Goal: Information Seeking & Learning: Check status

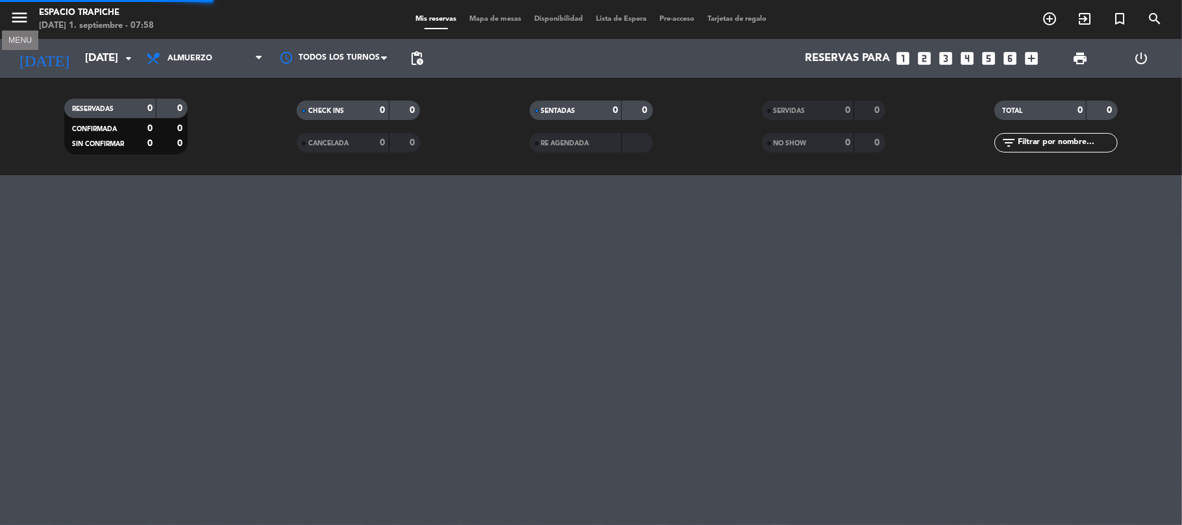
click at [23, 14] on icon "menu" at bounding box center [19, 17] width 19 height 19
click at [23, 14] on div "close" at bounding box center [104, 19] width 208 height 39
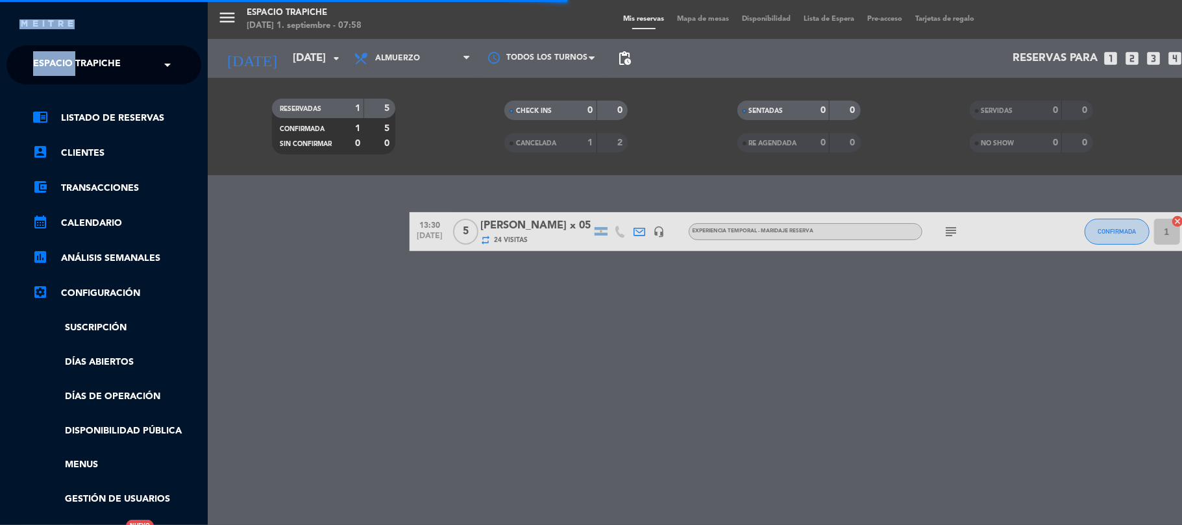
click at [93, 68] on span "Espacio Trapiche" at bounding box center [77, 64] width 88 height 27
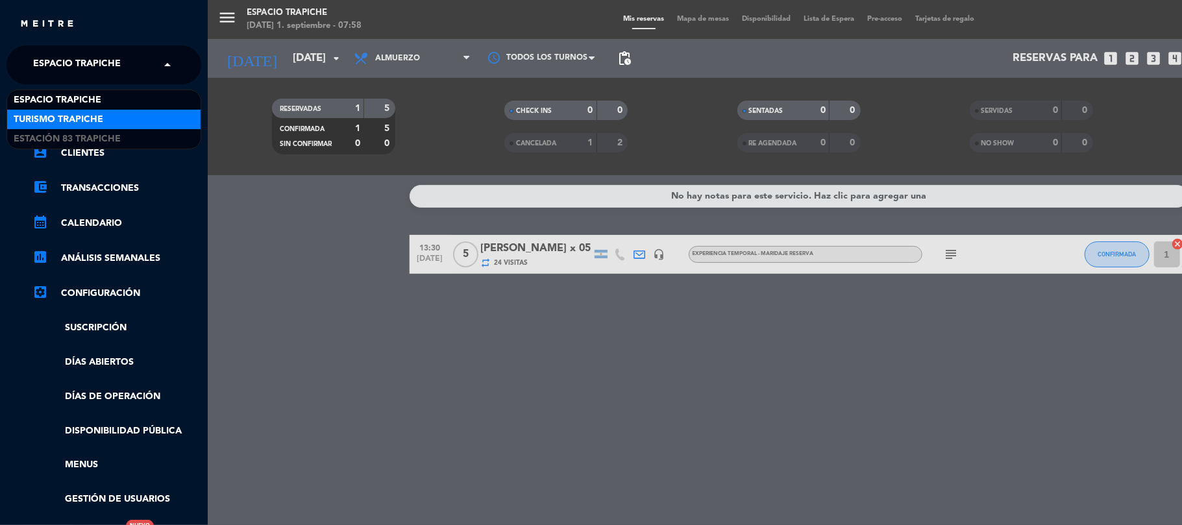
click at [105, 115] on div "Turismo Trapiche" at bounding box center [103, 119] width 193 height 19
click at [105, 115] on link "chrome_reader_mode Listado de Reservas" at bounding box center [116, 118] width 169 height 16
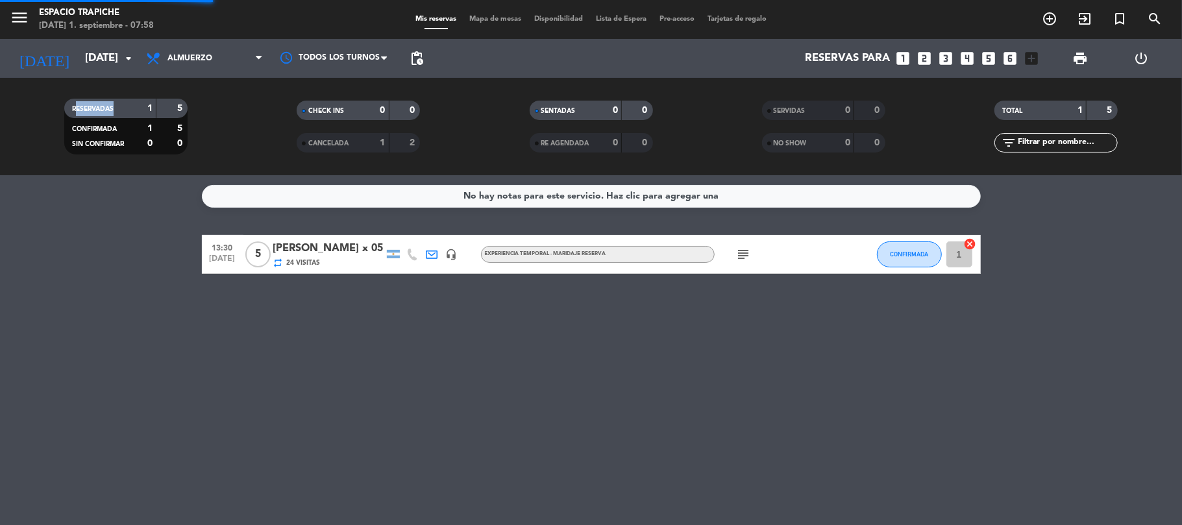
click at [105, 115] on div "close × Turismo Trapiche × chrome_reader_mode Listado de Reservas account_box C…" at bounding box center [591, 262] width 1182 height 525
click at [188, 62] on span "Almuerzo" at bounding box center [190, 58] width 45 height 9
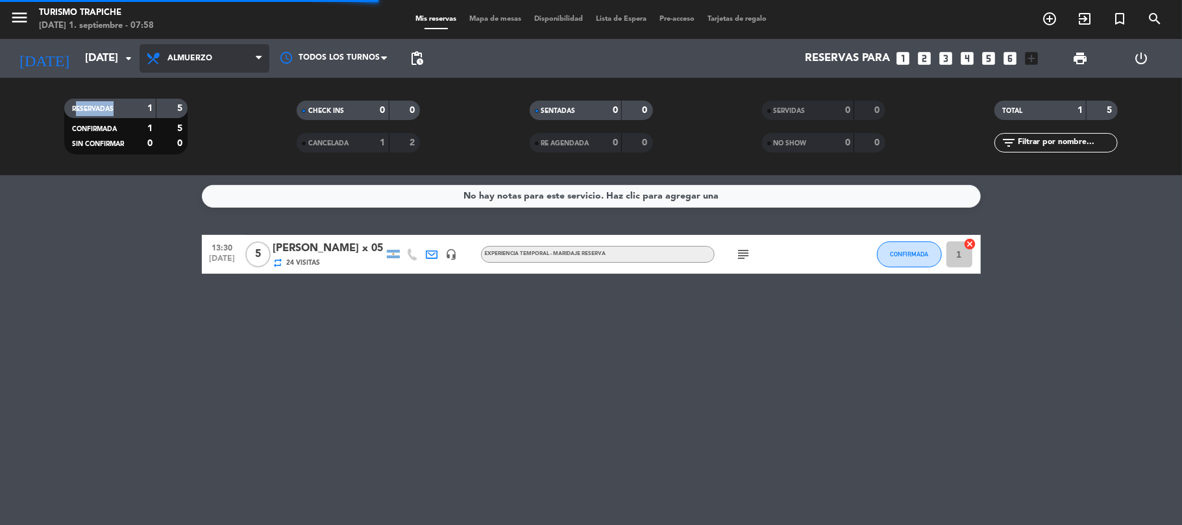
click at [188, 62] on span "Almuerzo" at bounding box center [190, 58] width 45 height 9
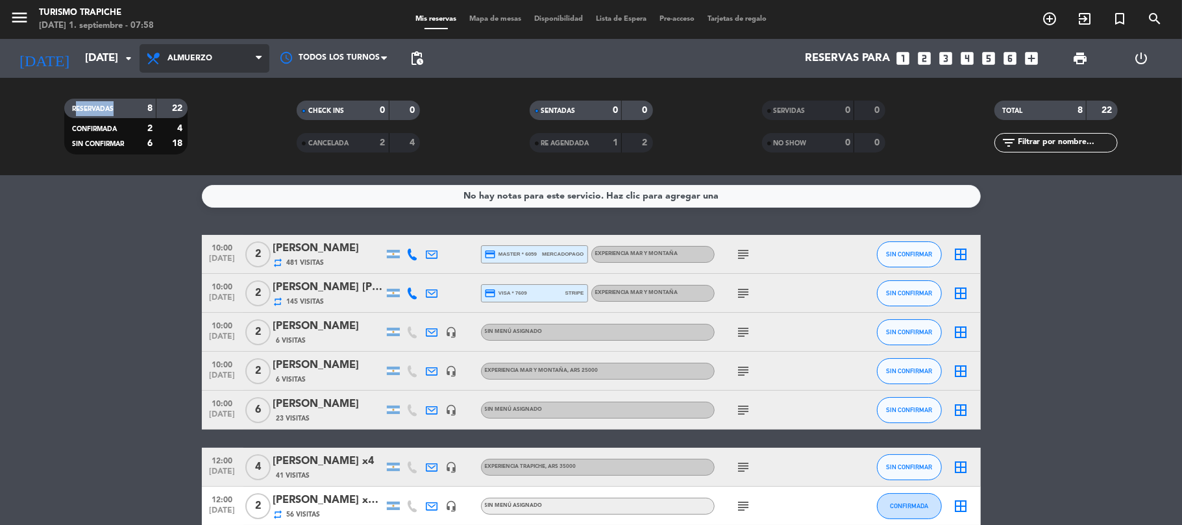
click at [192, 65] on span "Almuerzo" at bounding box center [205, 58] width 130 height 29
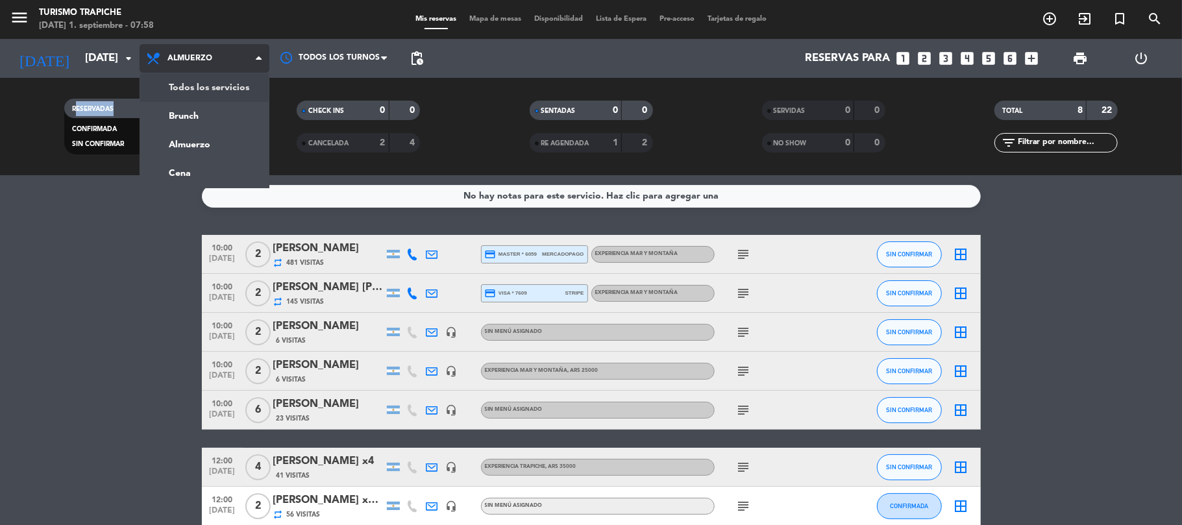
click at [196, 79] on div "menu Turismo Trapiche [DATE] 1. septiembre - 07:58 Mis reservas Mapa de mesas D…" at bounding box center [591, 87] width 1182 height 175
click at [196, 79] on div "RESERVADAS 8 22 CONFIRMADA 2 4 SIN CONFIRMAR 6 18 CHECK INS 0 0 CANCELADA 2 4 S…" at bounding box center [591, 126] width 1182 height 97
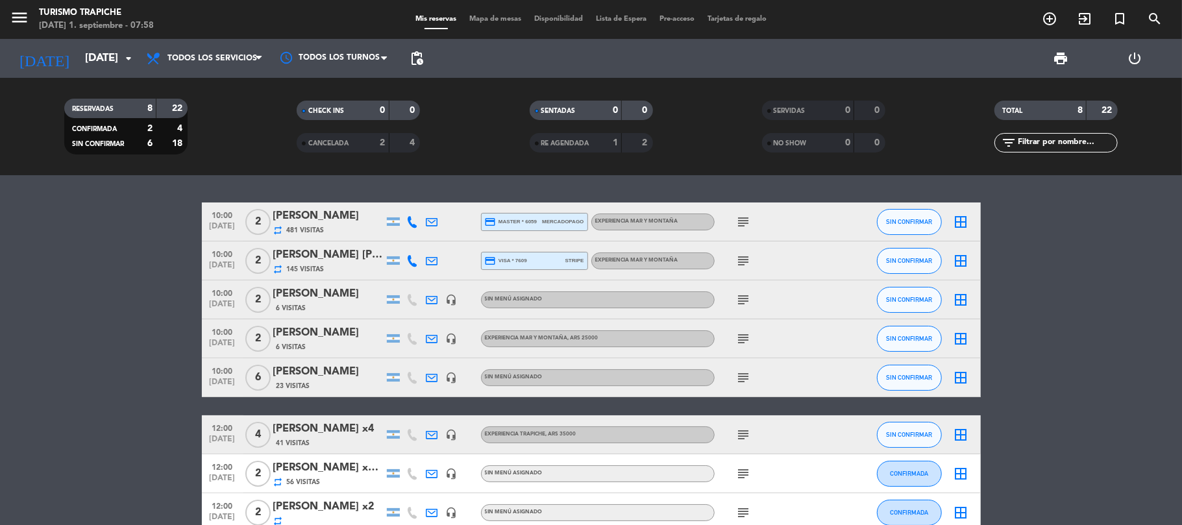
click at [200, 79] on div "RESERVADAS 8 22 CONFIRMADA 2 4 SIN CONFIRMAR 6 18 CHECK INS 0 0 CANCELADA 2 4 S…" at bounding box center [591, 126] width 1182 height 97
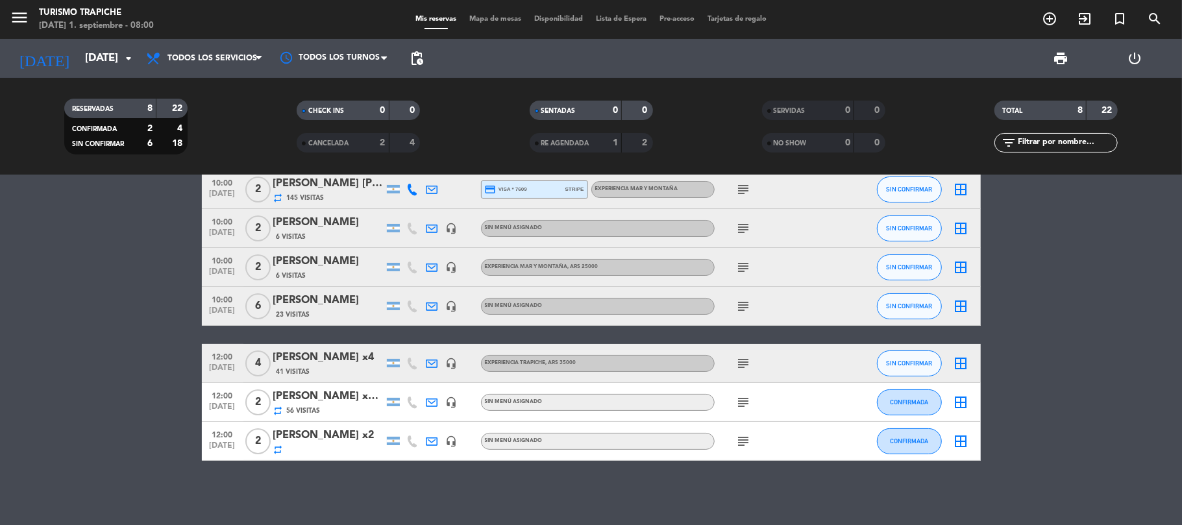
click at [47, 450] on bookings-row "10:00 [DATE] 2 [PERSON_NAME] repeat 481 Visitas credit_card master * 6059 merca…" at bounding box center [591, 296] width 1182 height 330
click at [47, 449] on bookings-row "10:00 [DATE] 2 [PERSON_NAME] repeat 481 Visitas credit_card master * 6059 merca…" at bounding box center [591, 296] width 1182 height 330
click at [115, 64] on input "[DATE]" at bounding box center [149, 58] width 140 height 25
click at [126, 66] on icon "arrow_drop_down" at bounding box center [129, 59] width 16 height 16
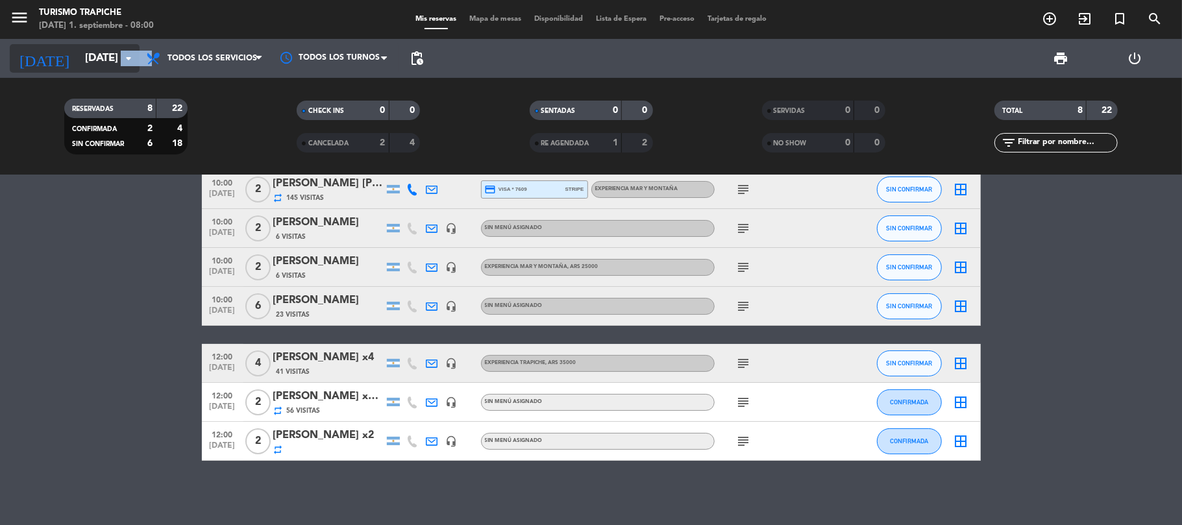
click at [126, 66] on icon "arrow_drop_down" at bounding box center [129, 59] width 16 height 16
click at [126, 63] on icon "arrow_drop_down" at bounding box center [129, 59] width 16 height 16
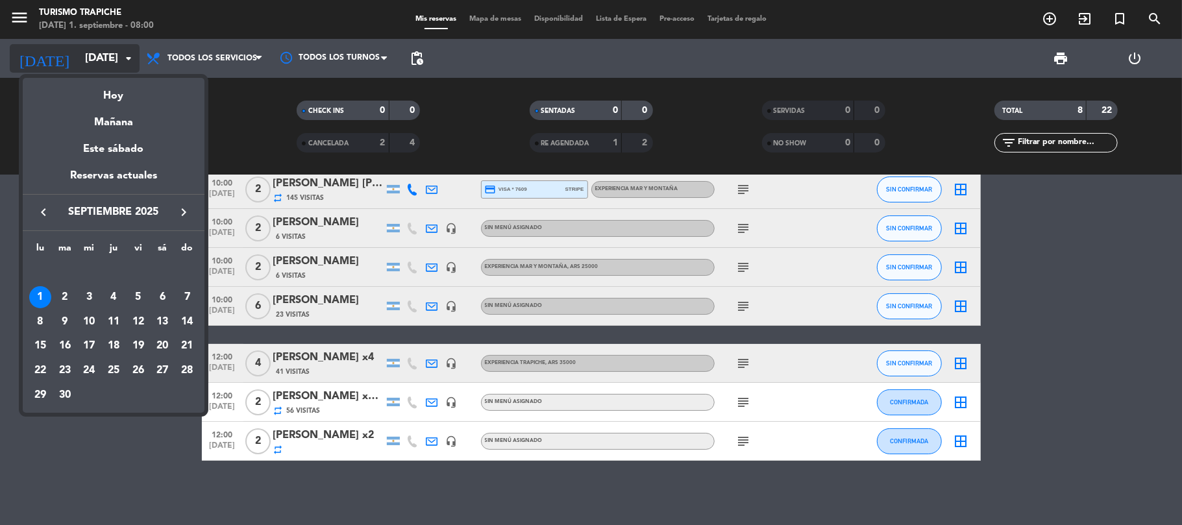
click at [126, 63] on div at bounding box center [591, 262] width 1182 height 525
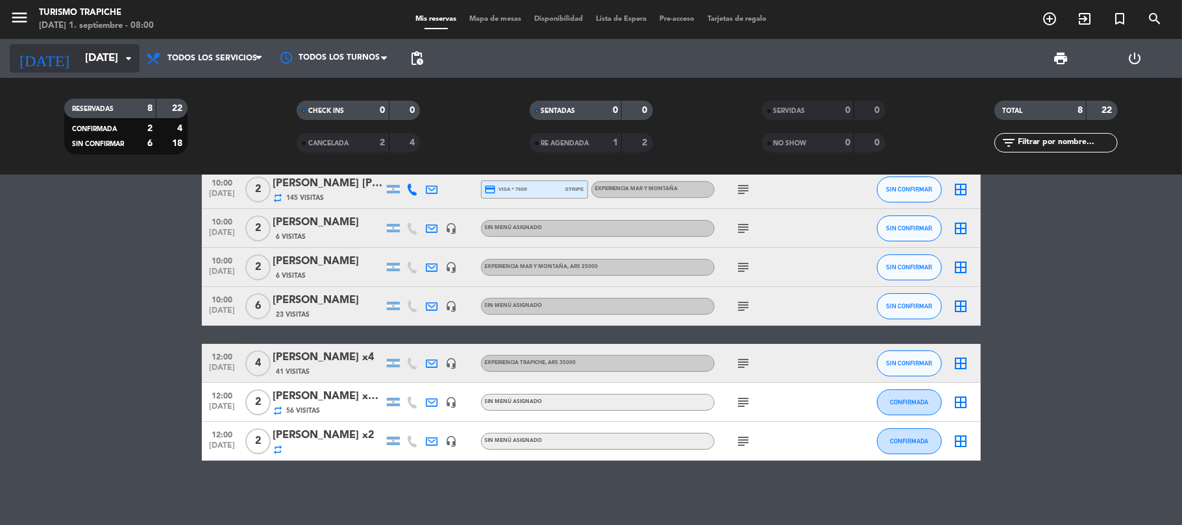
click at [126, 63] on icon "arrow_drop_down" at bounding box center [129, 59] width 16 height 16
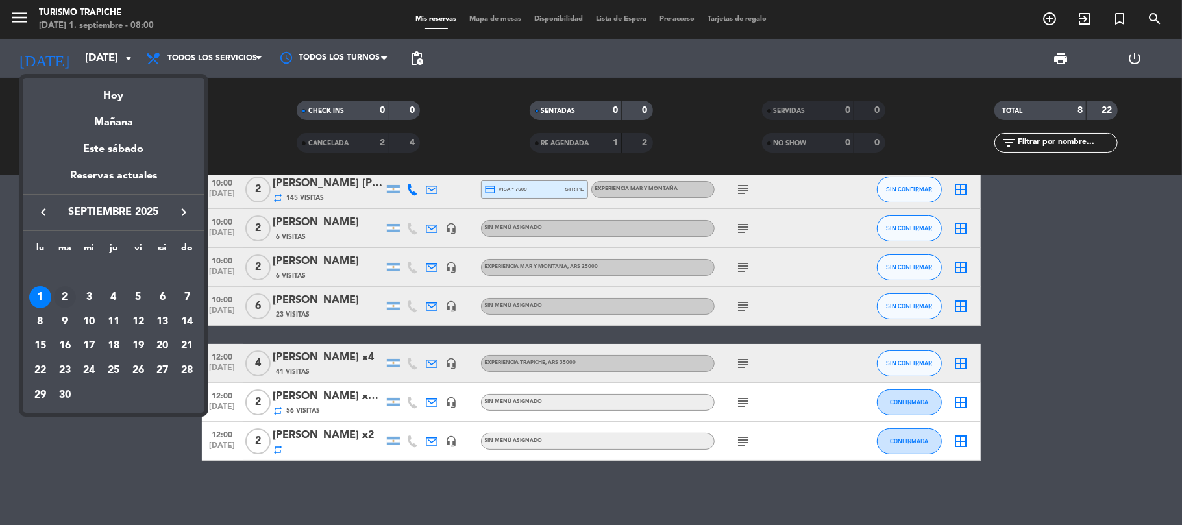
click at [61, 296] on div "2" at bounding box center [65, 297] width 22 height 22
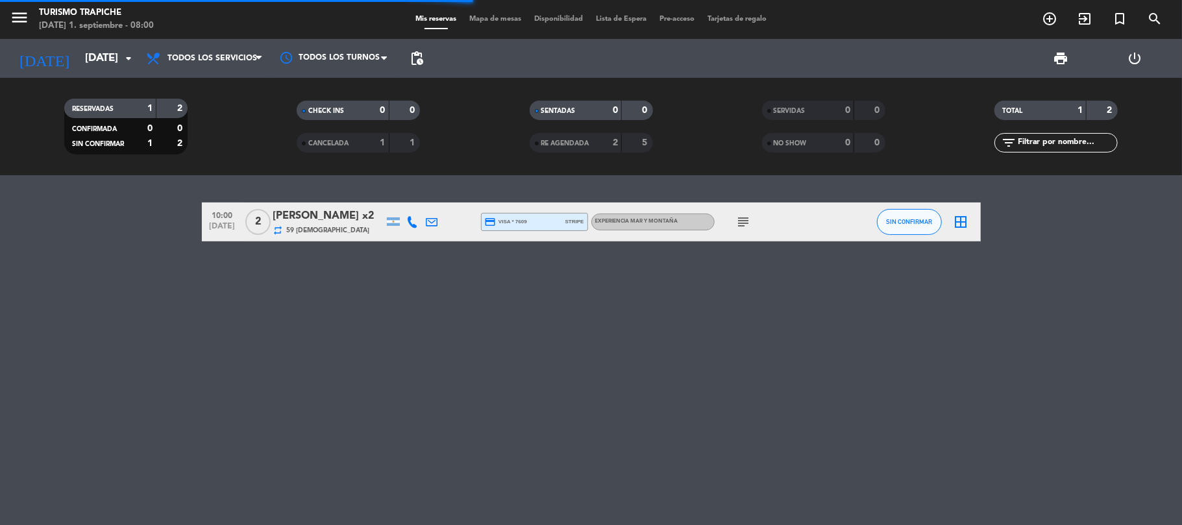
scroll to position [0, 0]
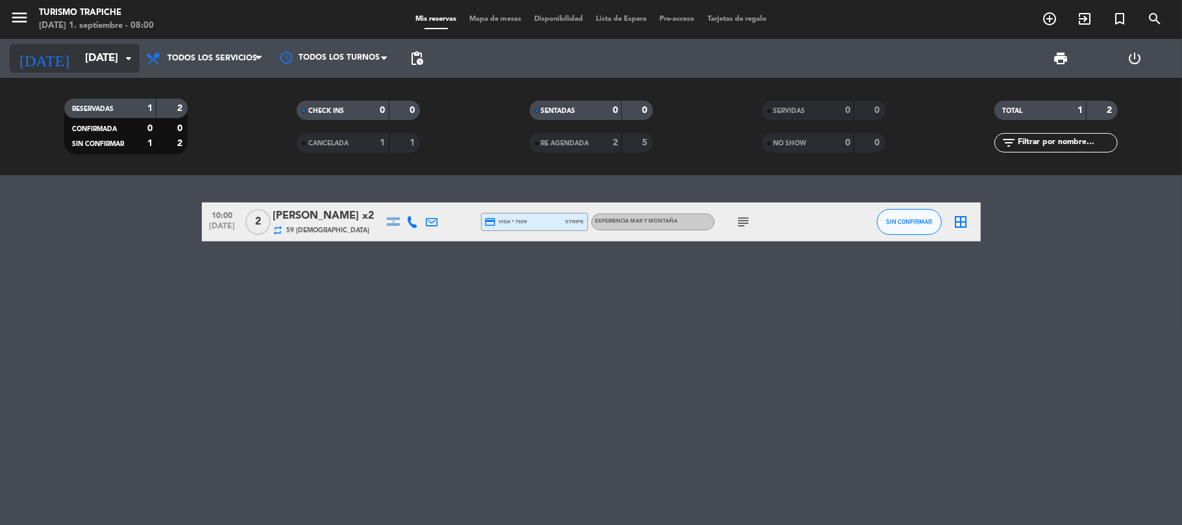
click at [87, 58] on input "[DATE]" at bounding box center [149, 58] width 140 height 25
click at [99, 58] on input "[DATE]" at bounding box center [149, 58] width 140 height 25
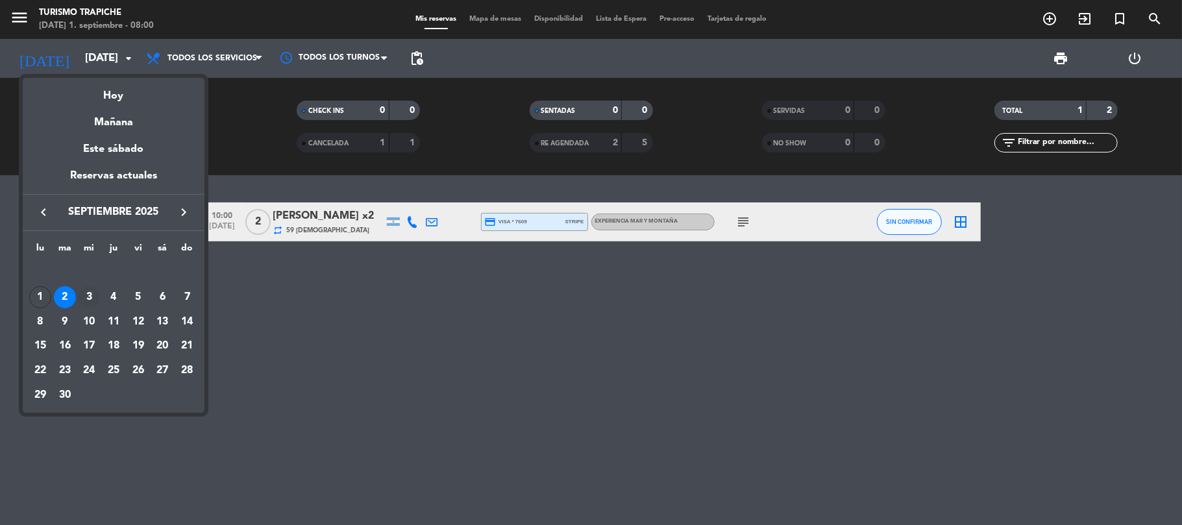
click at [92, 295] on div "3" at bounding box center [89, 297] width 22 height 22
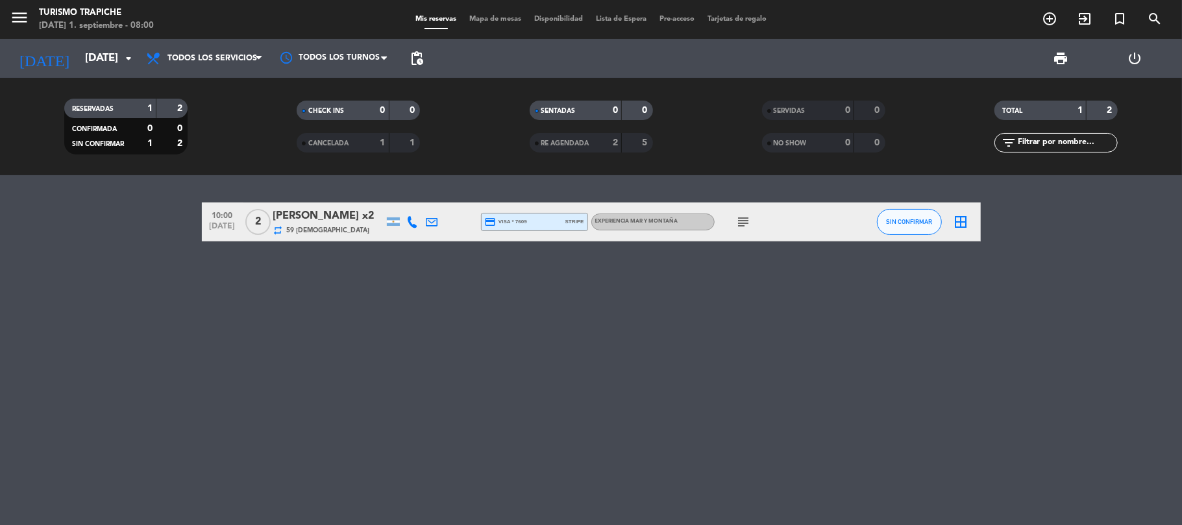
click at [92, 295] on div "10:00 [DATE] 2 [PERSON_NAME] x2 repeat 59 Visitas credit_card visa * 7609 strip…" at bounding box center [591, 350] width 1182 height 350
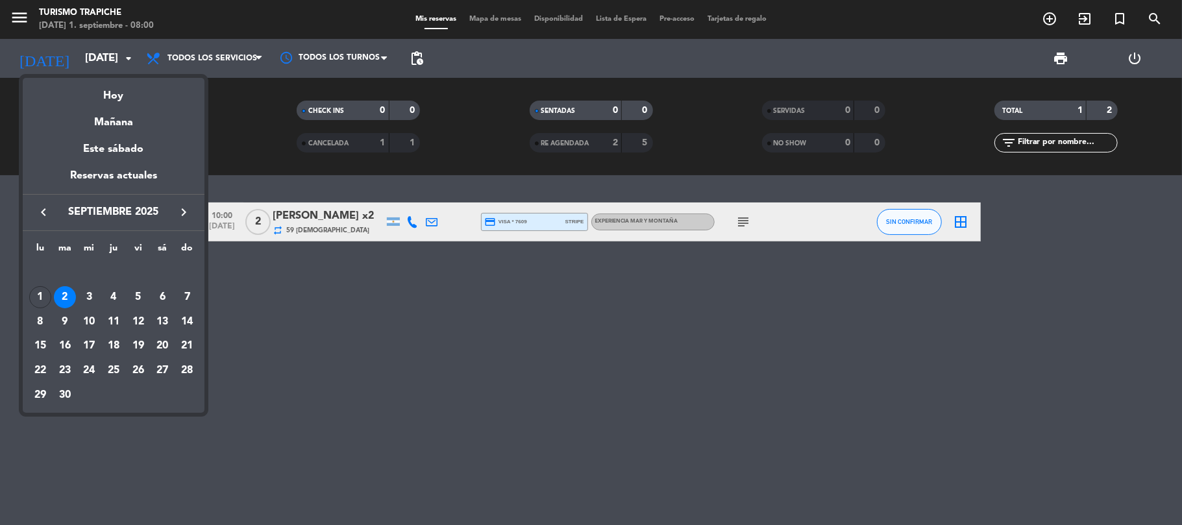
click at [92, 295] on div "10:00 [DATE] 2 [PERSON_NAME] x2 repeat 59 Visitas credit_card visa * 7609 strip…" at bounding box center [591, 350] width 1182 height 350
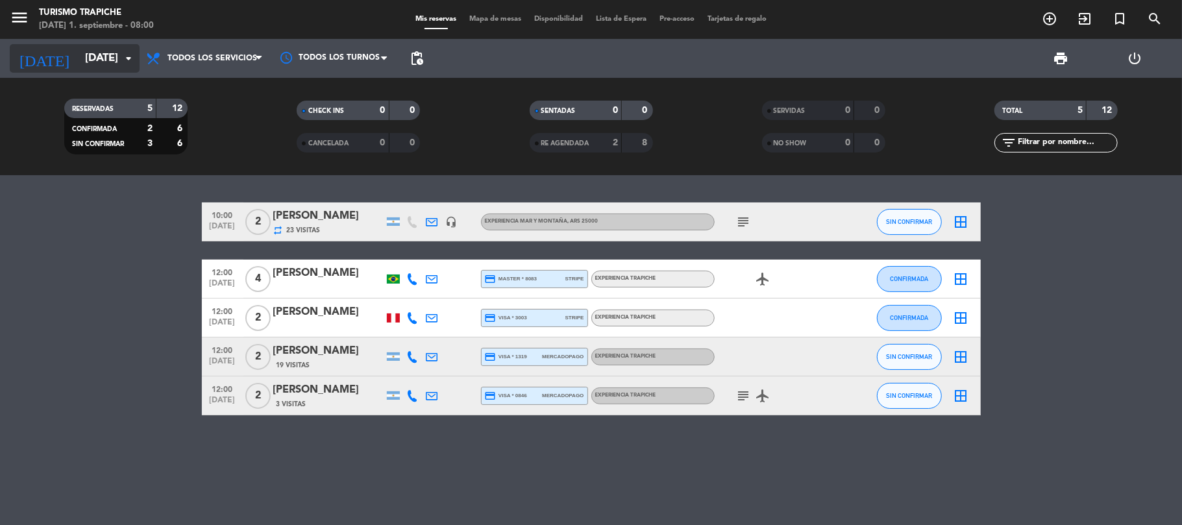
click at [127, 65] on icon "arrow_drop_down" at bounding box center [129, 59] width 16 height 16
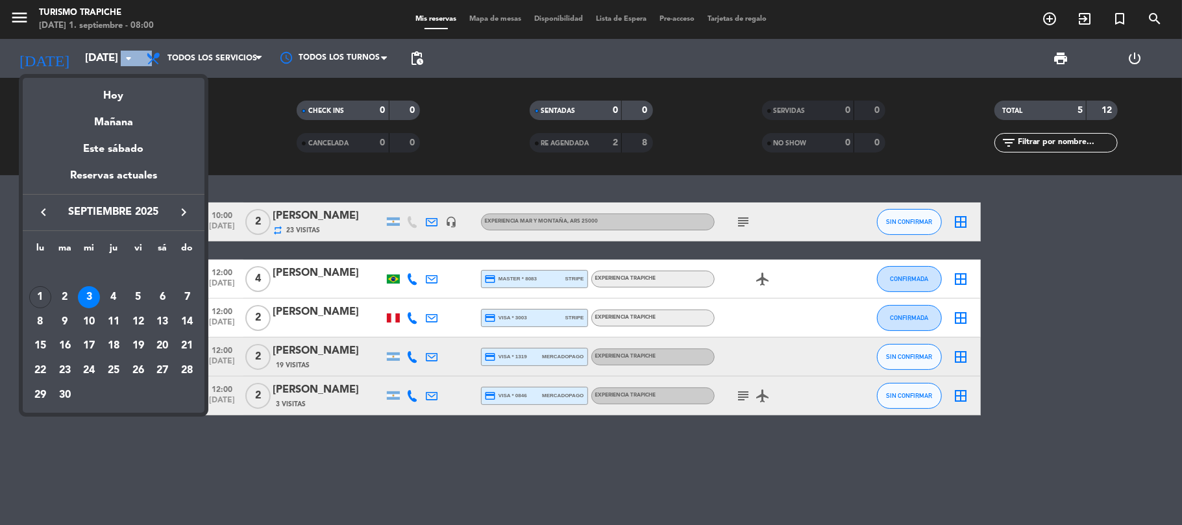
click at [112, 299] on div "4" at bounding box center [114, 297] width 22 height 22
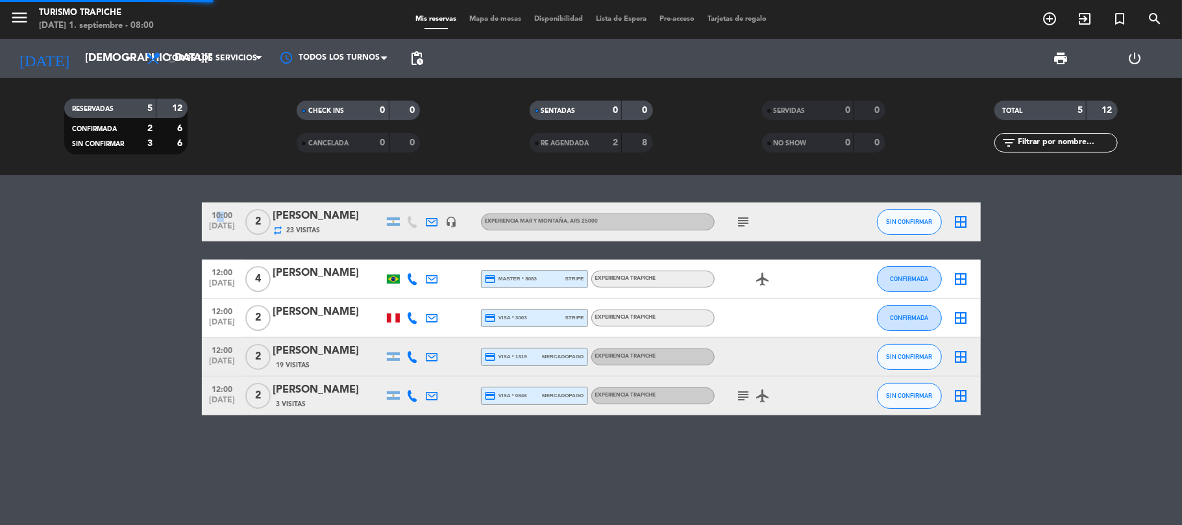
click at [112, 299] on bookings-row "10:00 [DATE] 2 [PERSON_NAME] repeat 23 Visitas headset_mic EXPERIENCIA MAR Y MO…" at bounding box center [591, 309] width 1182 height 213
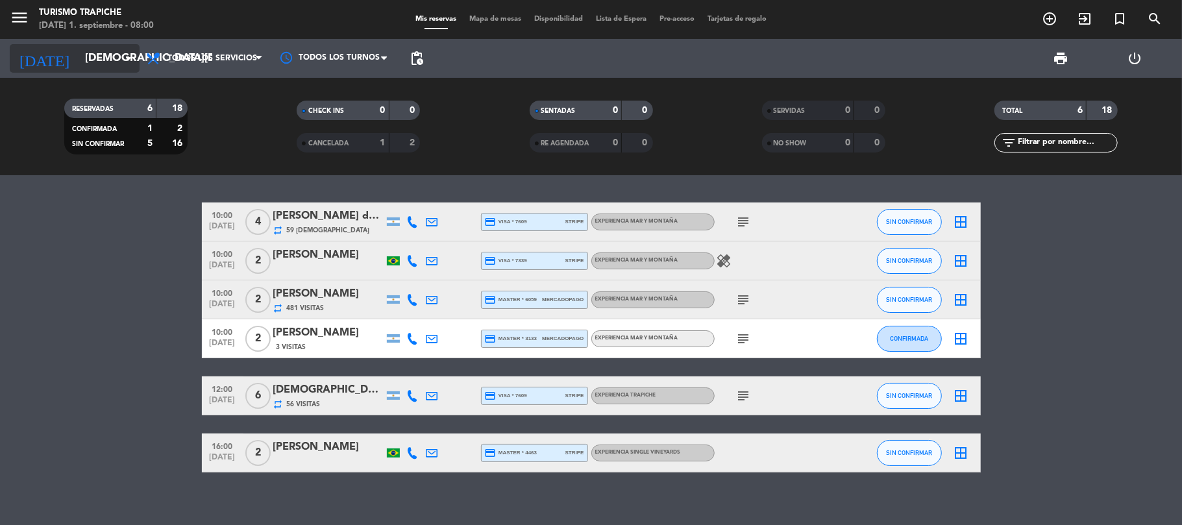
click at [108, 55] on input "[DEMOGRAPHIC_DATA][DATE]" at bounding box center [149, 58] width 140 height 25
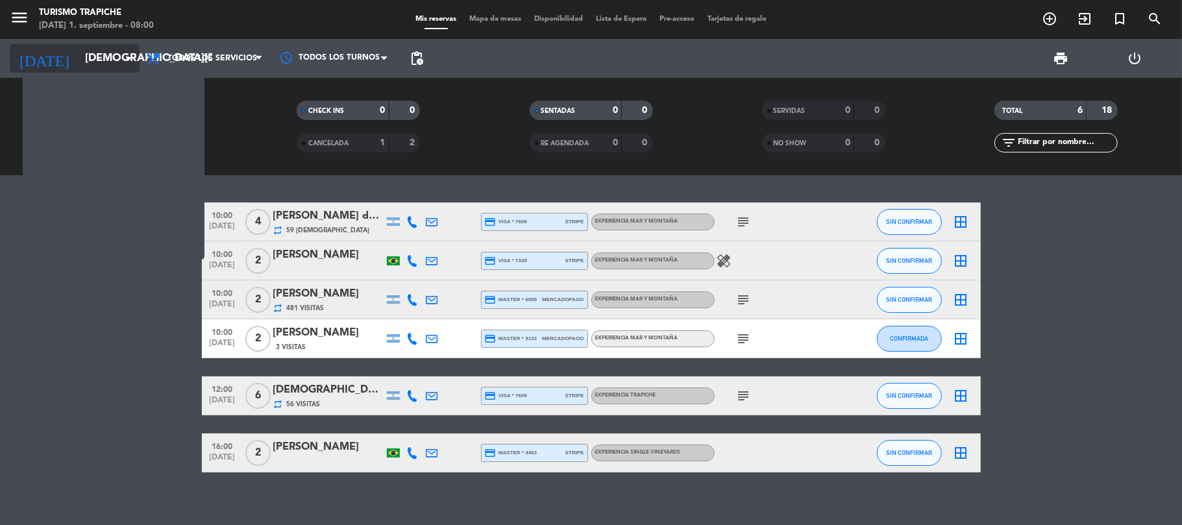
click at [108, 55] on input "[DEMOGRAPHIC_DATA][DATE]" at bounding box center [149, 58] width 140 height 25
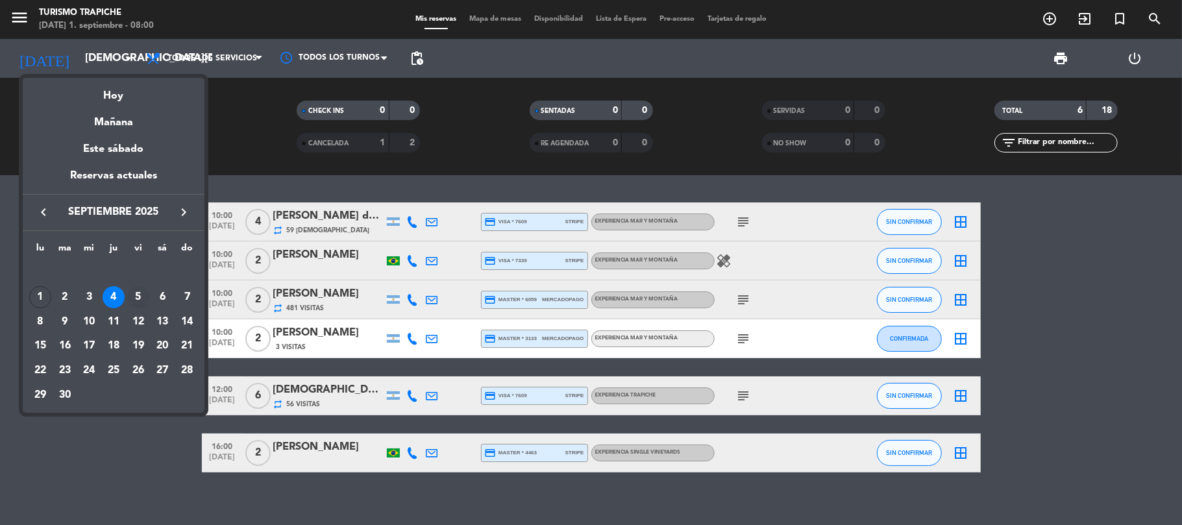
click at [136, 295] on div "5" at bounding box center [138, 297] width 22 height 22
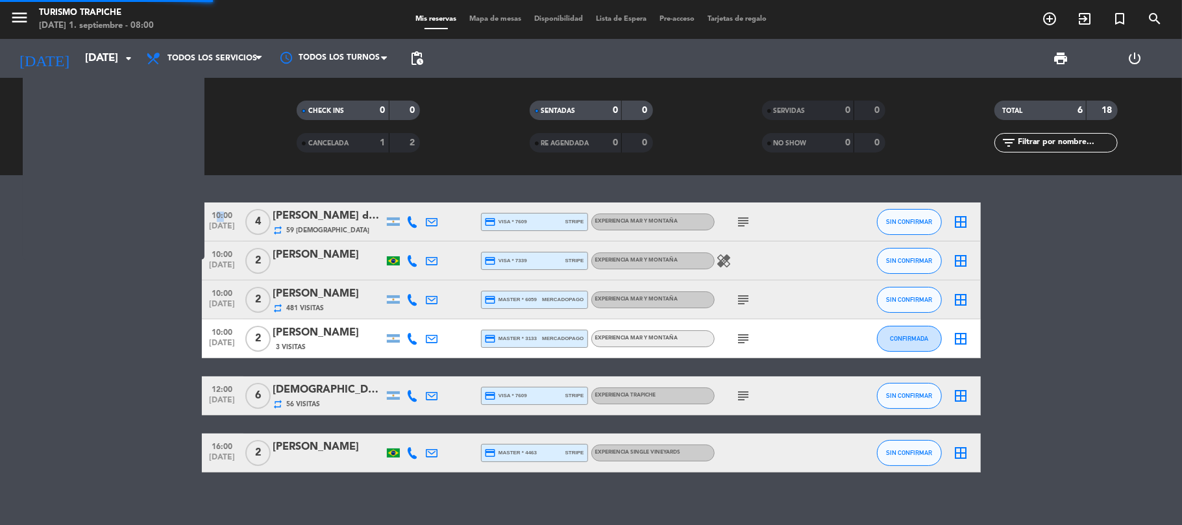
click at [136, 295] on bookings-row "10:00 [DATE] 4 [PERSON_NAME] da [PERSON_NAME] x4 repeat 59 Visitas credit_card …" at bounding box center [591, 338] width 1182 height 270
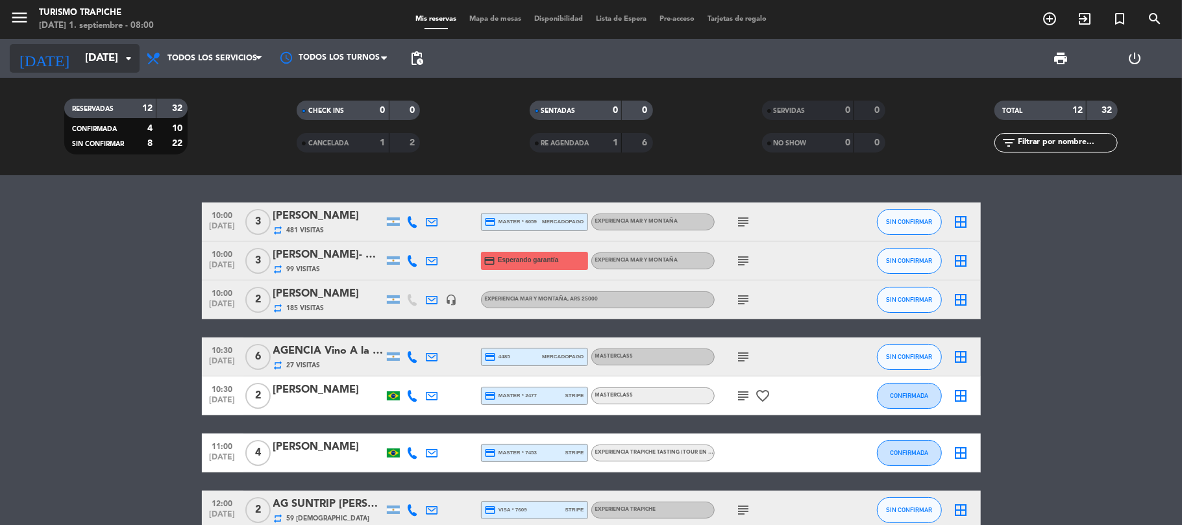
click at [121, 61] on icon "arrow_drop_down" at bounding box center [129, 59] width 16 height 16
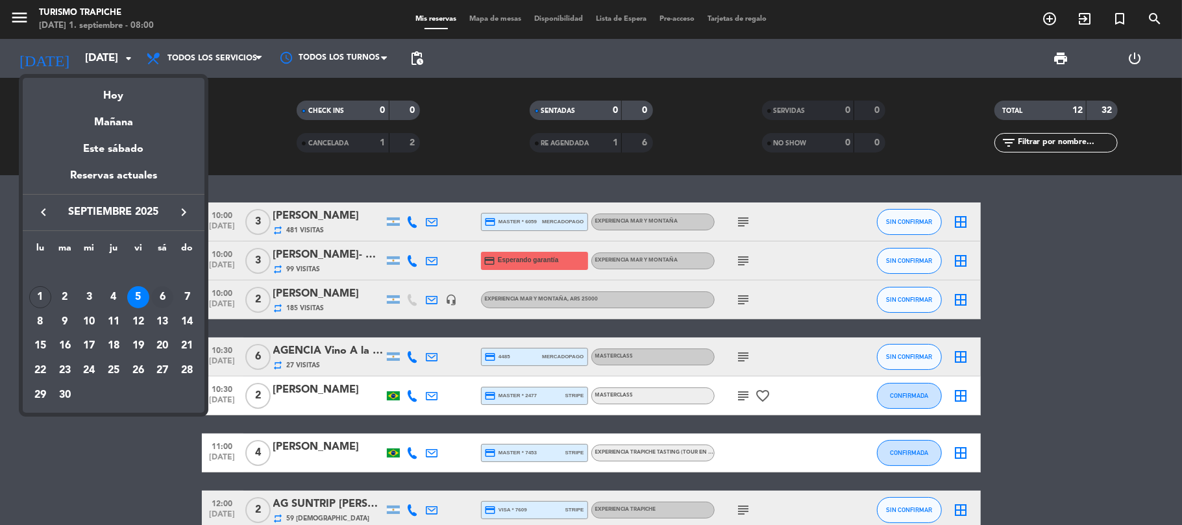
click at [157, 295] on div "6" at bounding box center [162, 297] width 22 height 22
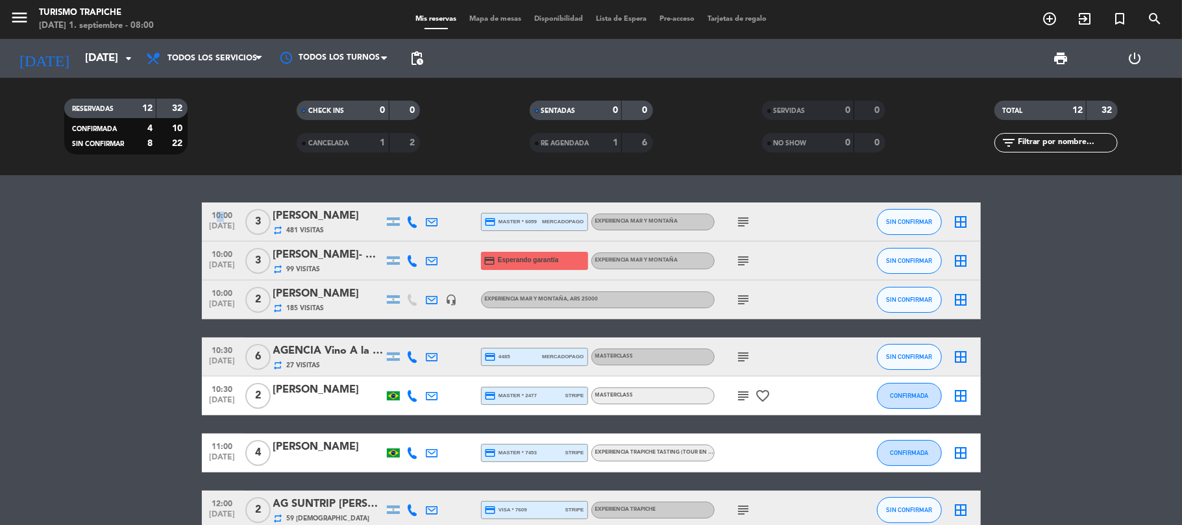
click at [157, 295] on bookings-row "10:00 [DATE] 3 [PERSON_NAME] repeat 481 Visitas credit_card master * 6059 merca…" at bounding box center [591, 464] width 1182 height 522
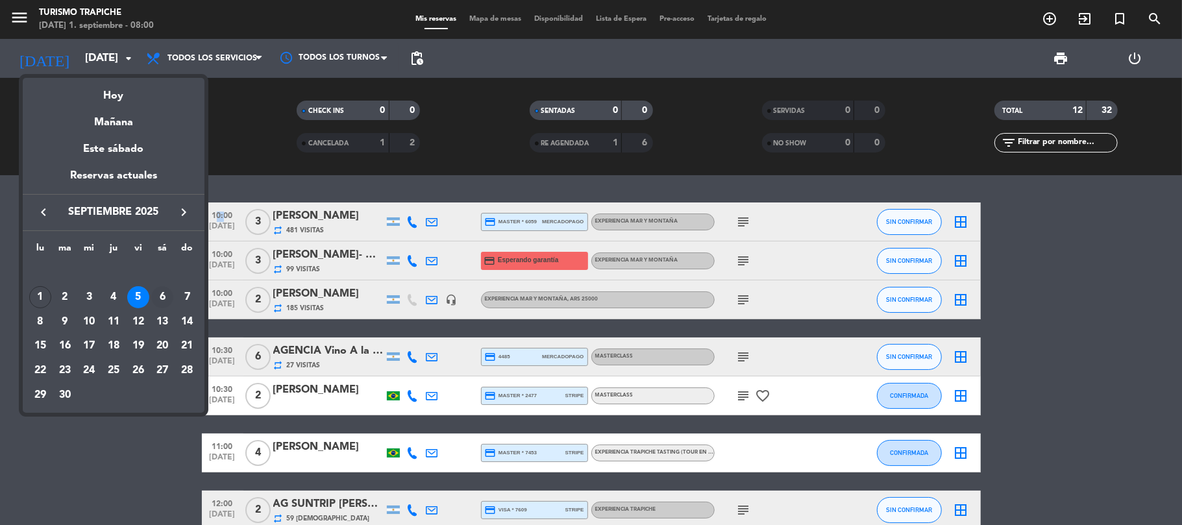
click at [157, 295] on bookings-row "10:00 [DATE] 3 [PERSON_NAME] repeat 481 Visitas credit_card master * 6059 merca…" at bounding box center [591, 464] width 1182 height 522
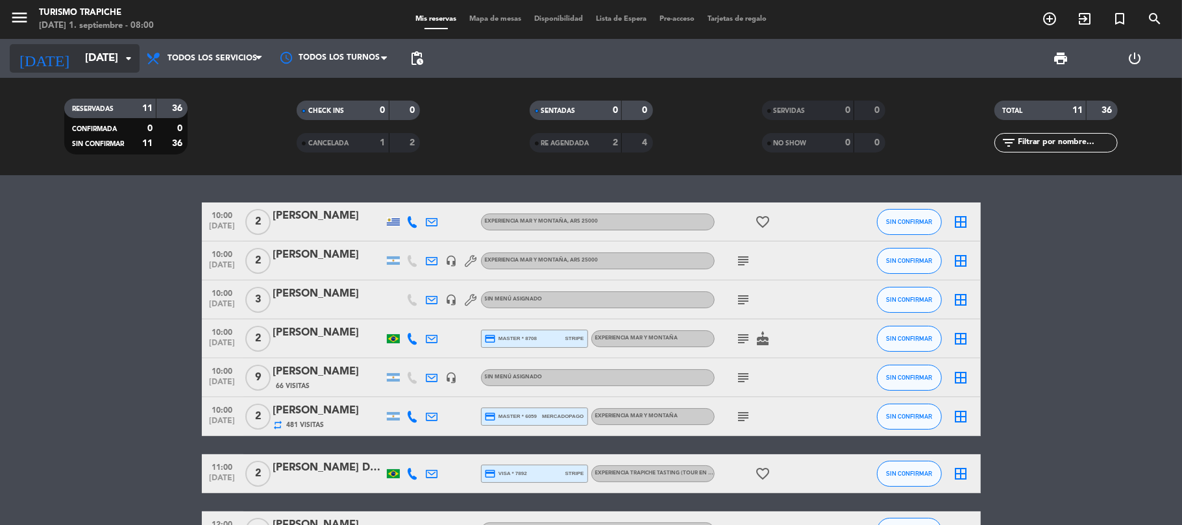
click at [117, 56] on input "[DATE]" at bounding box center [149, 58] width 140 height 25
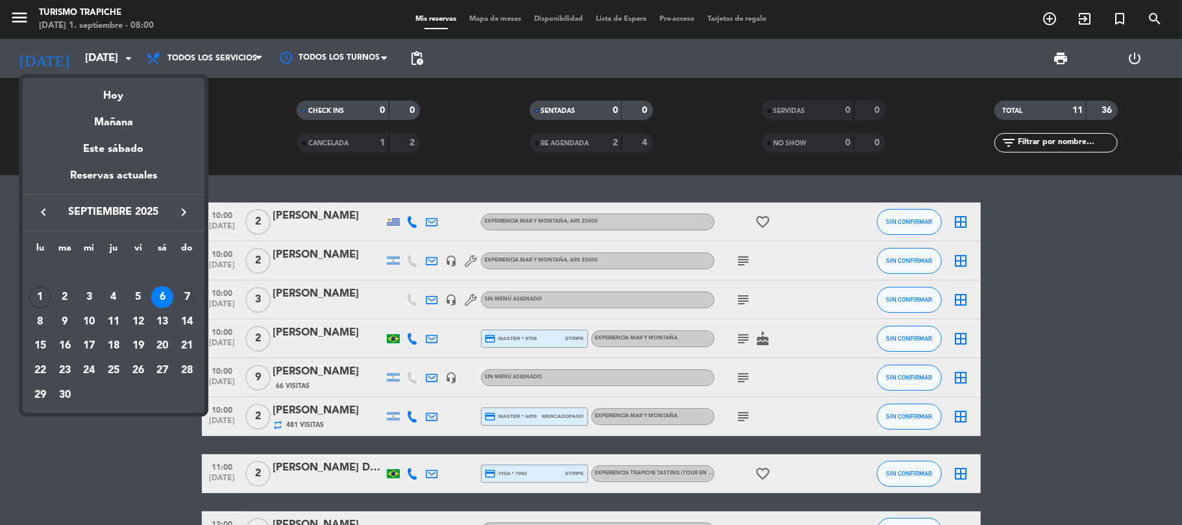
click at [190, 299] on div "7" at bounding box center [187, 297] width 22 height 22
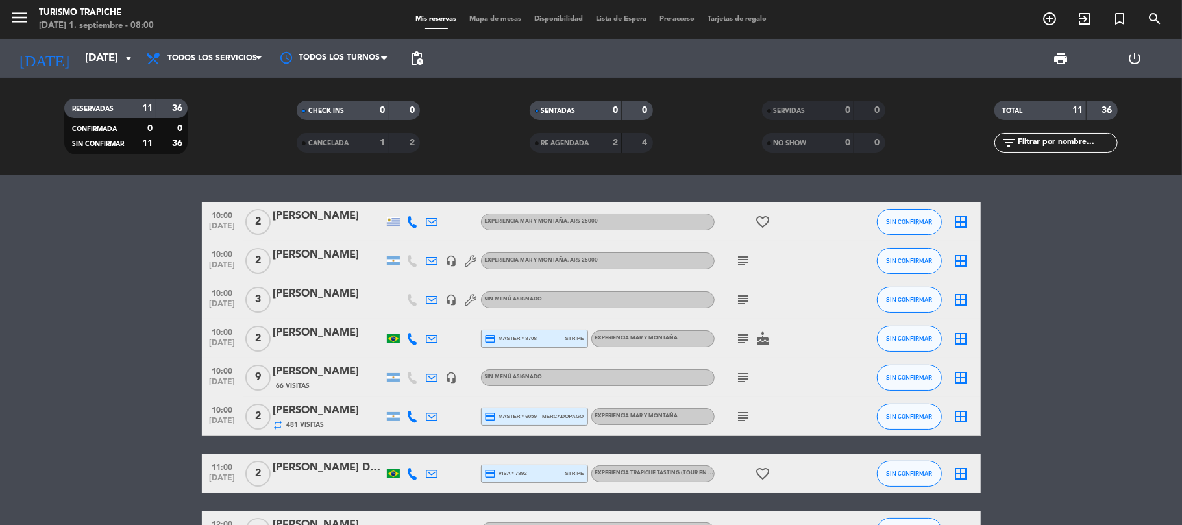
click at [190, 299] on bookings-row "10:00 [DATE] 2 [PERSON_NAME] EXPERIENCIA MAR Y MONTAÑA , ARS 25000 favorite_bor…" at bounding box center [591, 453] width 1182 height 501
click at [190, 297] on bookings-row "10:00 [DATE] 2 [PERSON_NAME] EXPERIENCIA MAR Y MONTAÑA , ARS 25000 favorite_bor…" at bounding box center [591, 453] width 1182 height 501
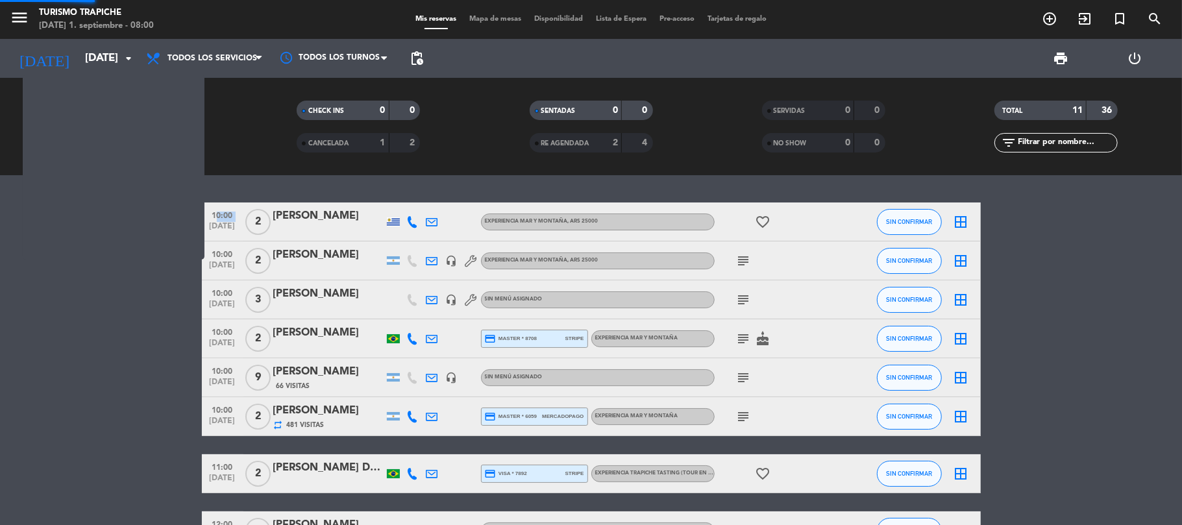
click at [190, 297] on bookings-row "10:00 [DATE] 2 [PERSON_NAME] EXPERIENCIA MAR Y MONTAÑA , ARS 25000 favorite_bor…" at bounding box center [591, 453] width 1182 height 501
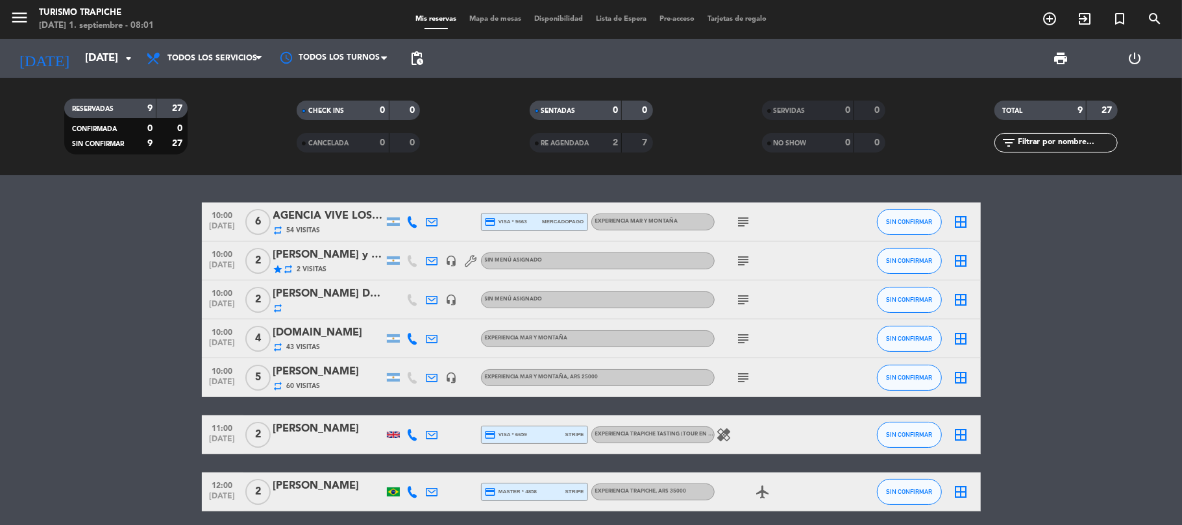
click at [740, 255] on icon "subject" at bounding box center [744, 261] width 16 height 16
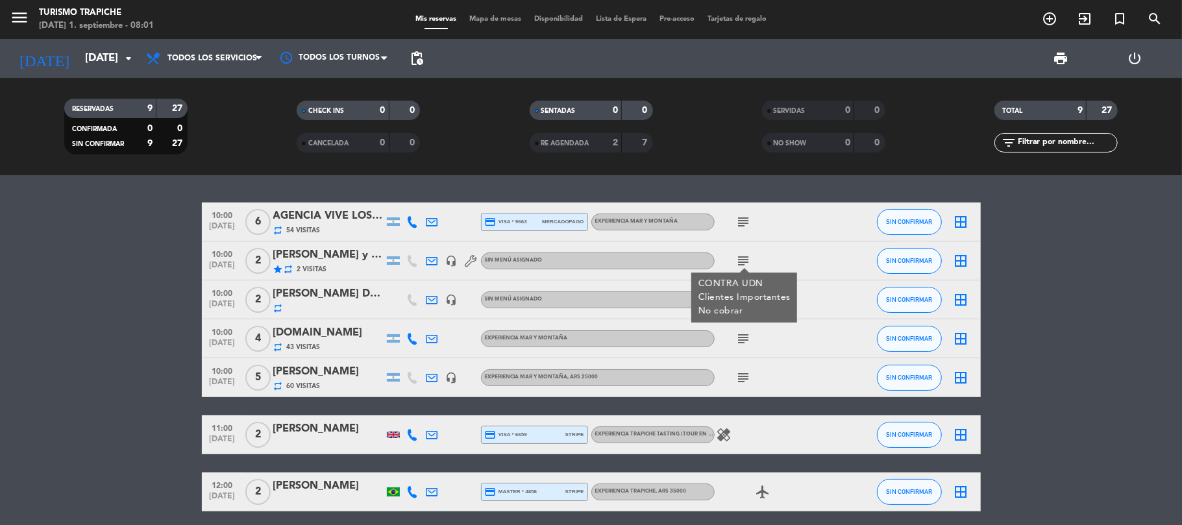
click at [78, 258] on bookings-row "10:00 [DATE] 6 AGENCIA VIVE LOS ANDES repeat 54 Visitas credit_card visa * 9663…" at bounding box center [591, 405] width 1182 height 405
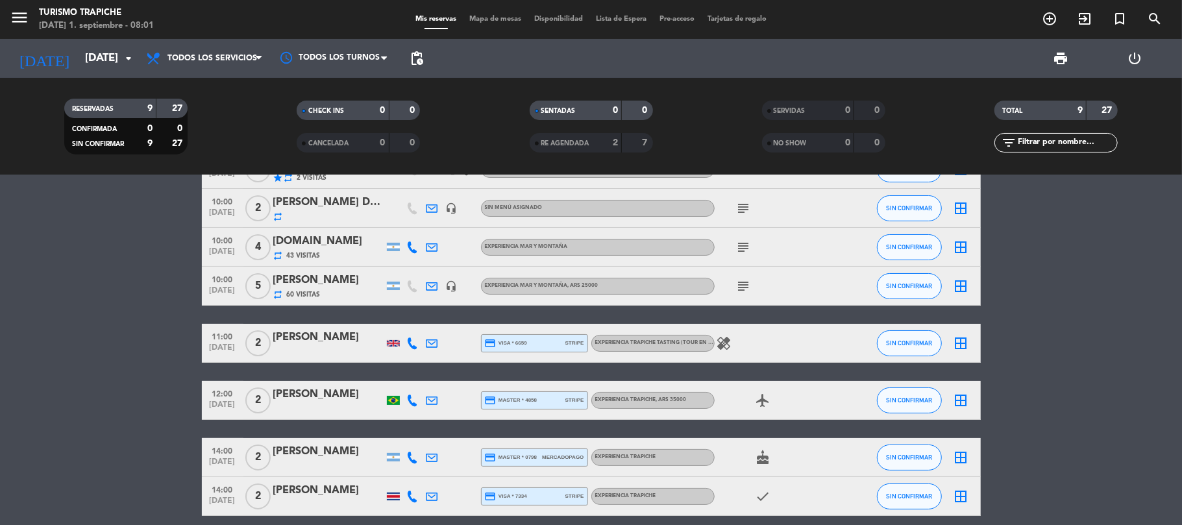
scroll to position [147, 0]
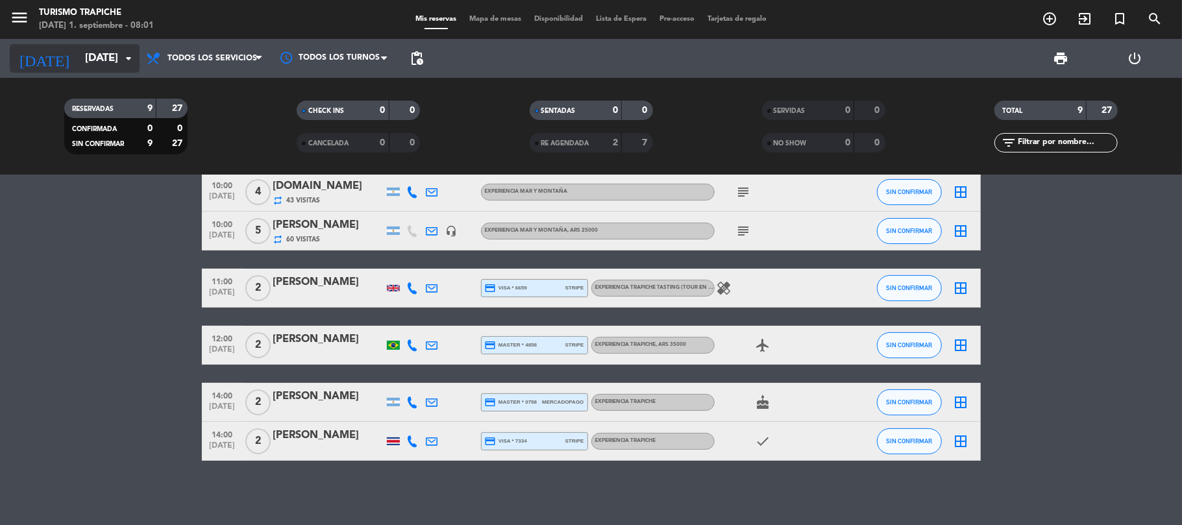
click at [116, 60] on input "[DATE]" at bounding box center [149, 58] width 140 height 25
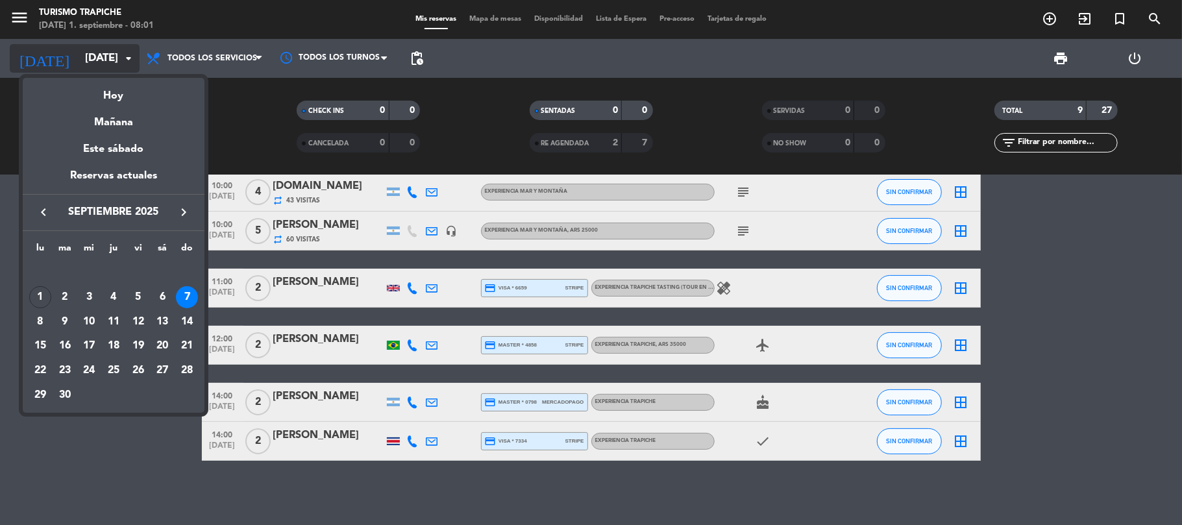
click at [116, 60] on div at bounding box center [591, 262] width 1182 height 525
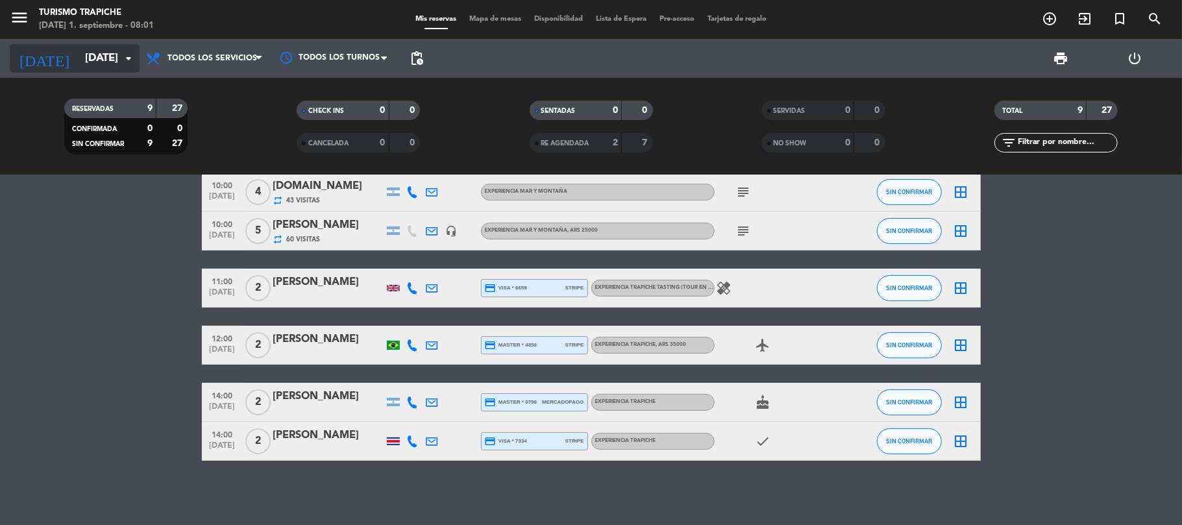
click at [92, 55] on input "[DATE]" at bounding box center [149, 58] width 140 height 25
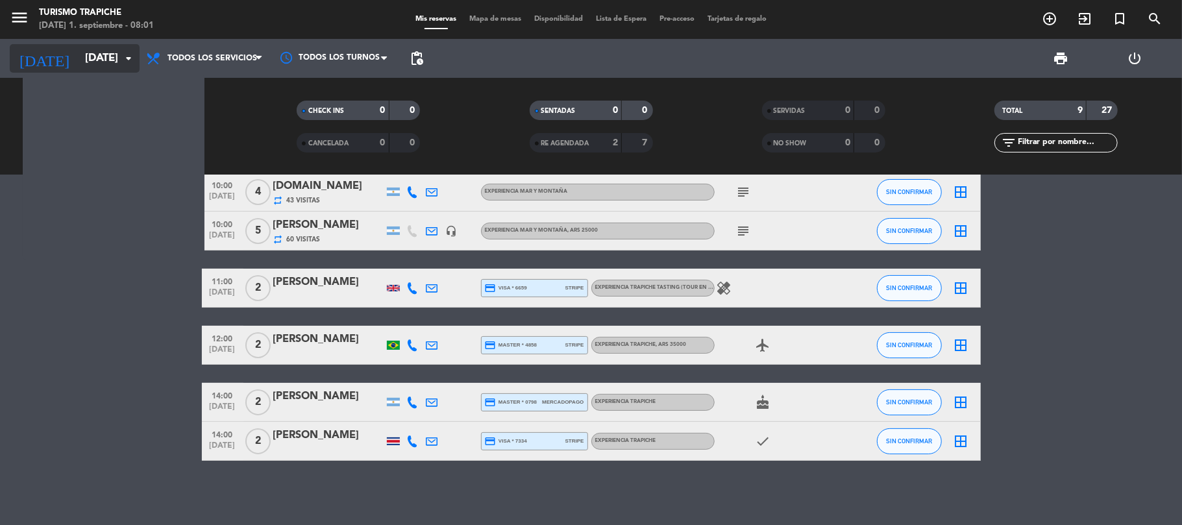
click at [92, 55] on input "[DATE]" at bounding box center [149, 58] width 140 height 25
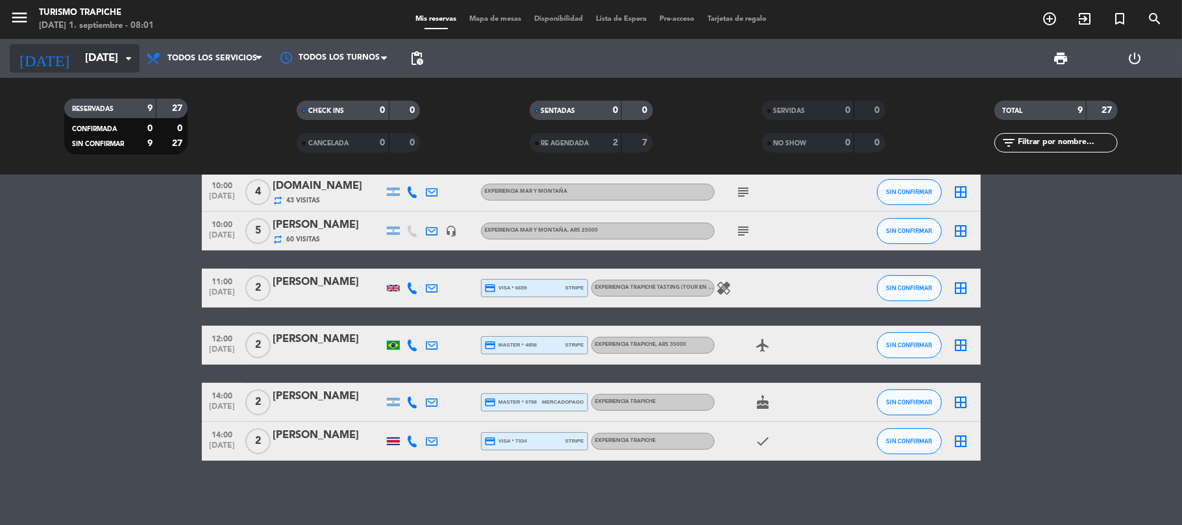
click at [92, 55] on input "[DATE]" at bounding box center [149, 58] width 140 height 25
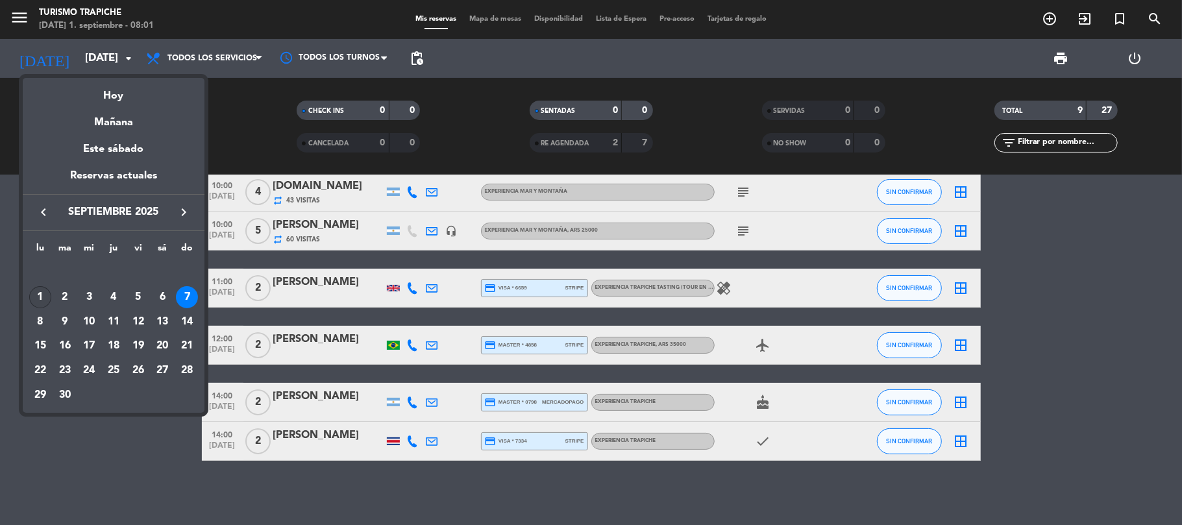
click at [36, 295] on div "1" at bounding box center [40, 297] width 22 height 22
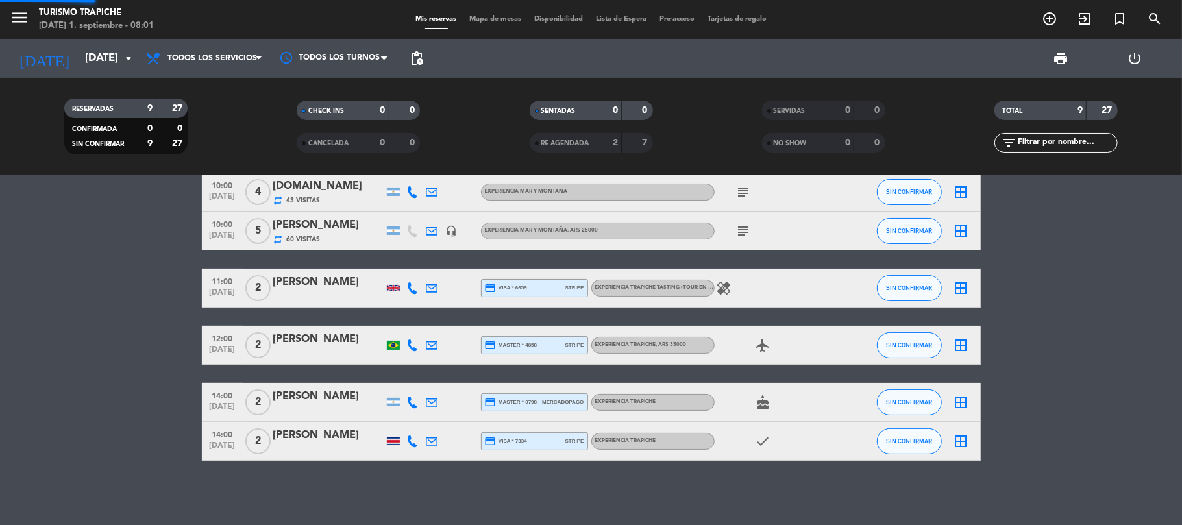
click at [36, 295] on bookings-row "10:00 [DATE] 6 AGENCIA VIVE LOS ANDES repeat 54 Visitas credit_card visa * 9663…" at bounding box center [591, 258] width 1182 height 405
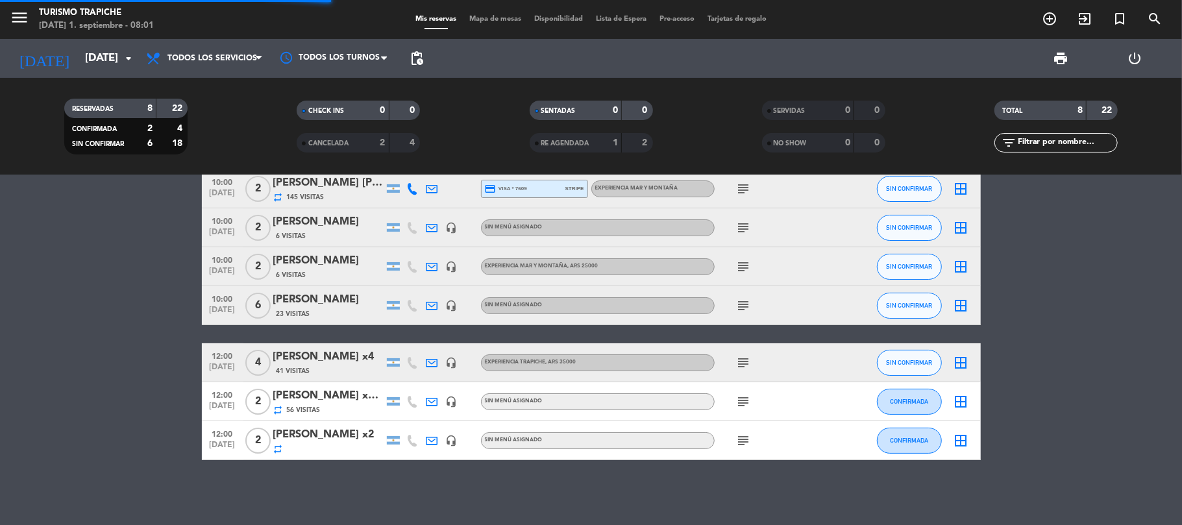
scroll to position [71, 0]
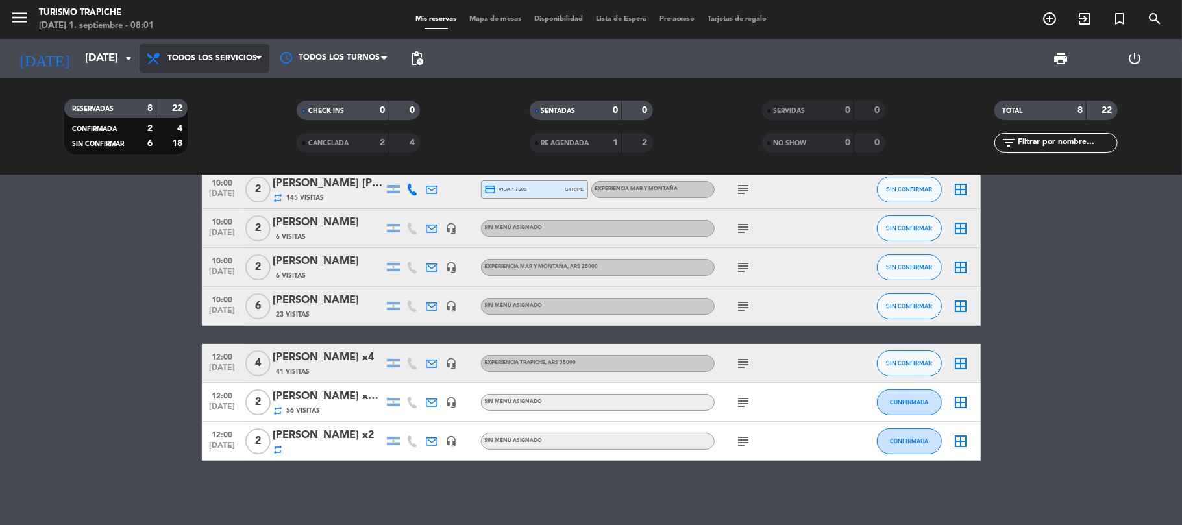
click at [236, 57] on span "Todos los servicios" at bounding box center [213, 58] width 90 height 9
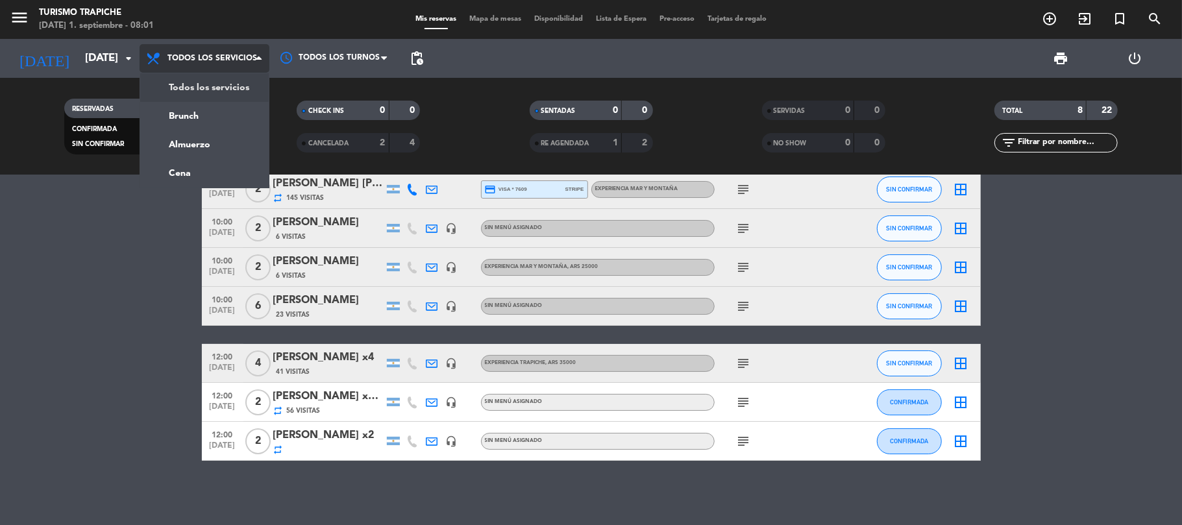
click at [236, 57] on span "Todos los servicios" at bounding box center [213, 58] width 90 height 9
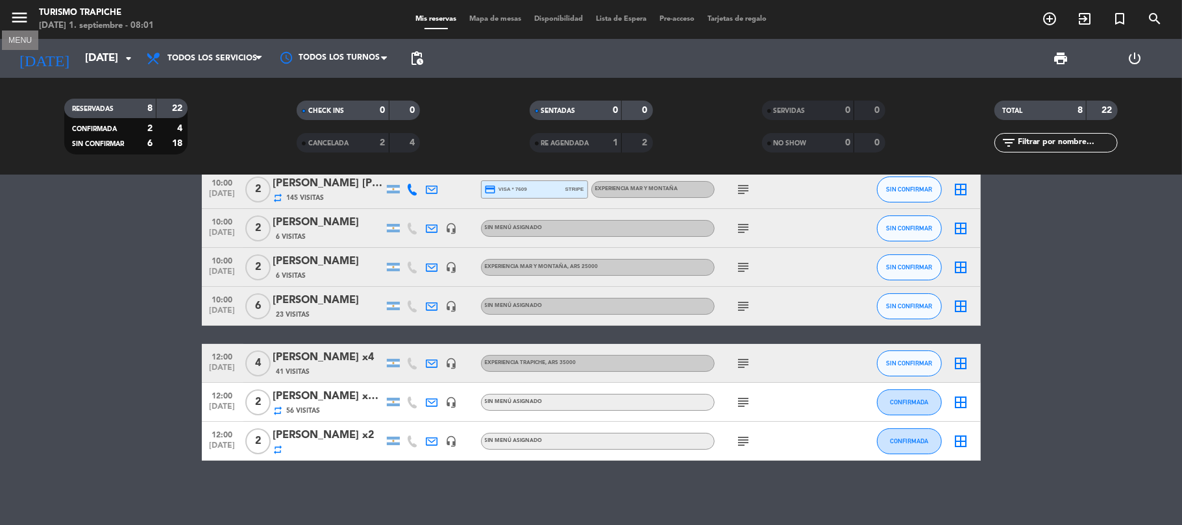
click at [25, 14] on icon "menu" at bounding box center [19, 17] width 19 height 19
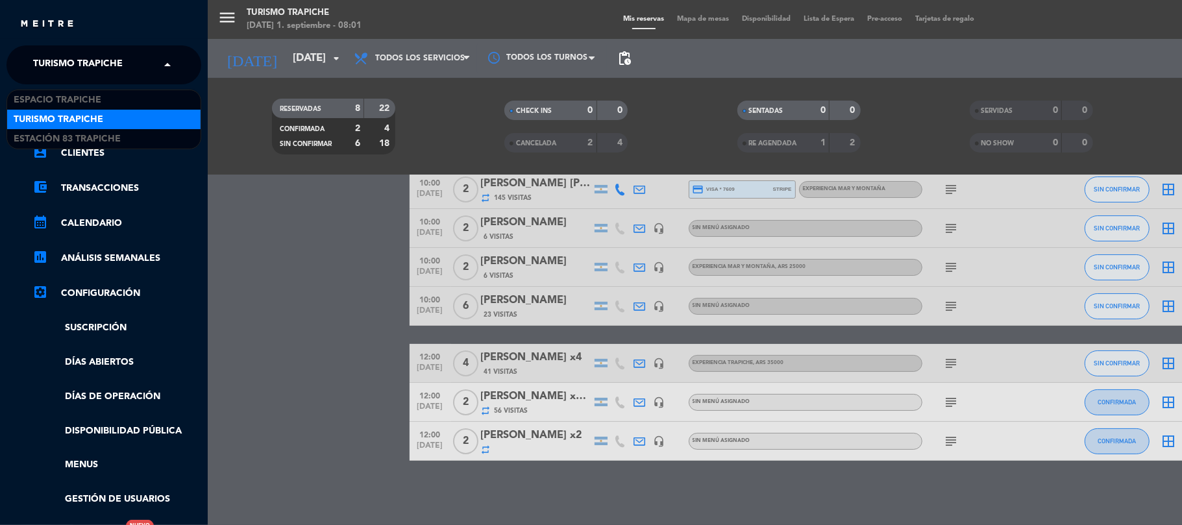
click at [81, 60] on span "Turismo Trapiche" at bounding box center [78, 64] width 90 height 27
click at [106, 126] on div "Turismo Trapiche" at bounding box center [103, 119] width 193 height 19
click at [106, 126] on ul "chrome_reader_mode Listado de Reservas account_box Clientes account_balance_wal…" at bounding box center [103, 325] width 195 height 431
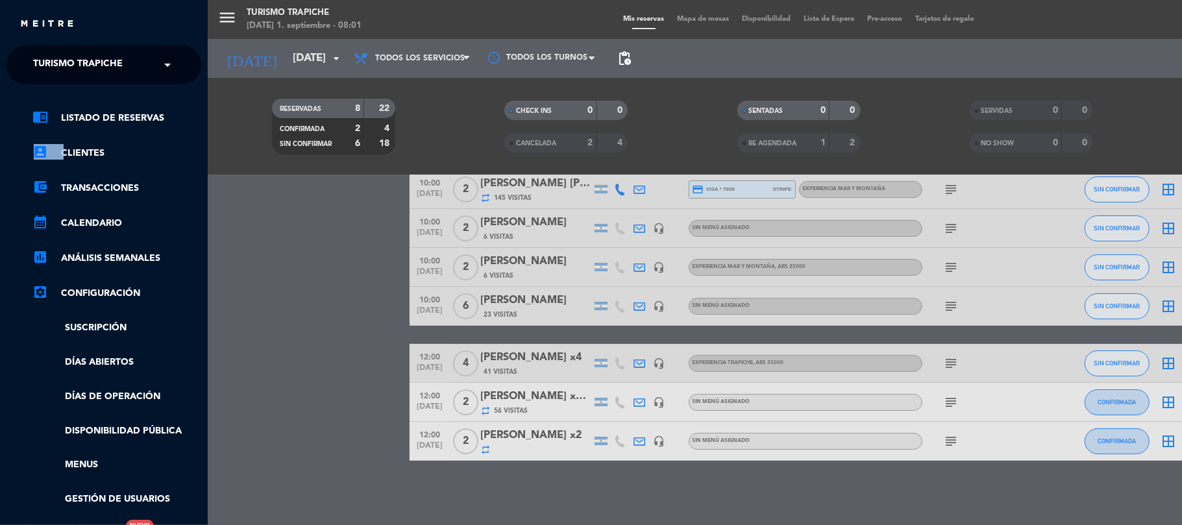
click at [106, 126] on ul "chrome_reader_mode Listado de Reservas account_box Clientes account_balance_wal…" at bounding box center [103, 325] width 195 height 431
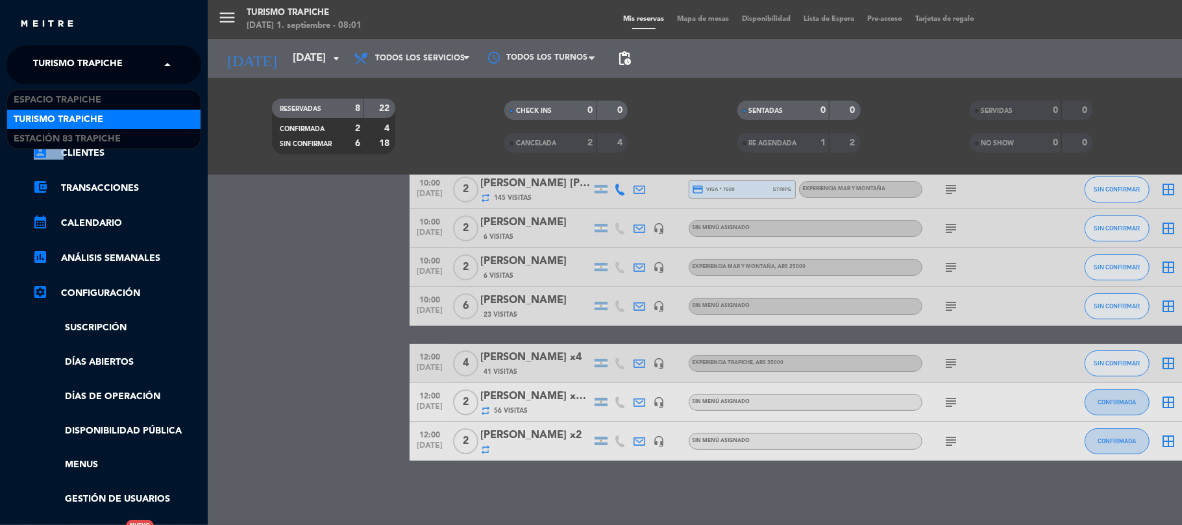
click at [145, 61] on input "text" at bounding box center [105, 65] width 158 height 29
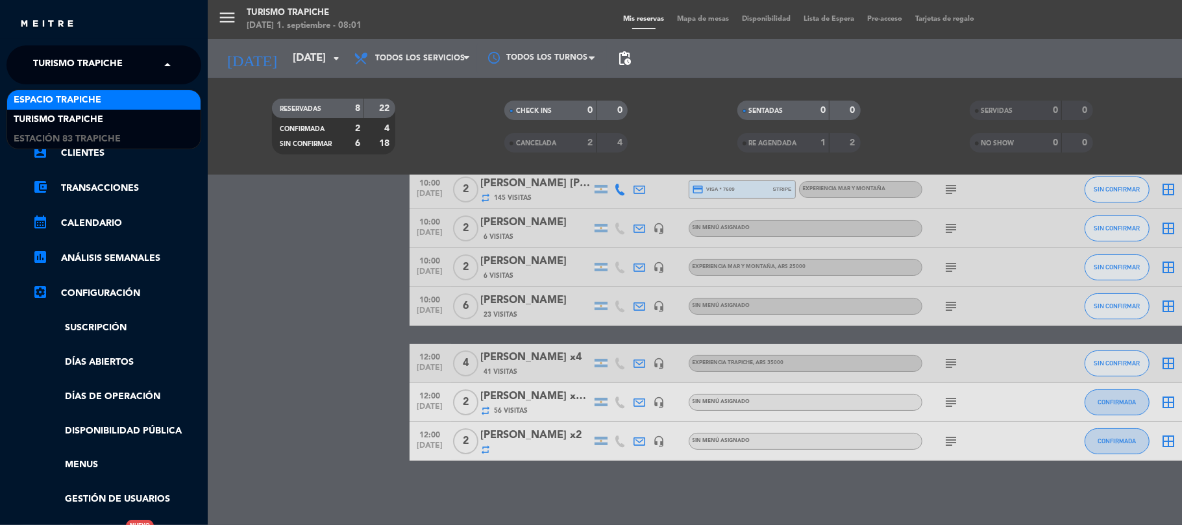
click at [115, 101] on div "Espacio Trapiche" at bounding box center [103, 99] width 193 height 19
click at [115, 101] on div "chrome_reader_mode Listado de Reservas account_box Clientes account_balance_wal…" at bounding box center [104, 332] width 214 height 496
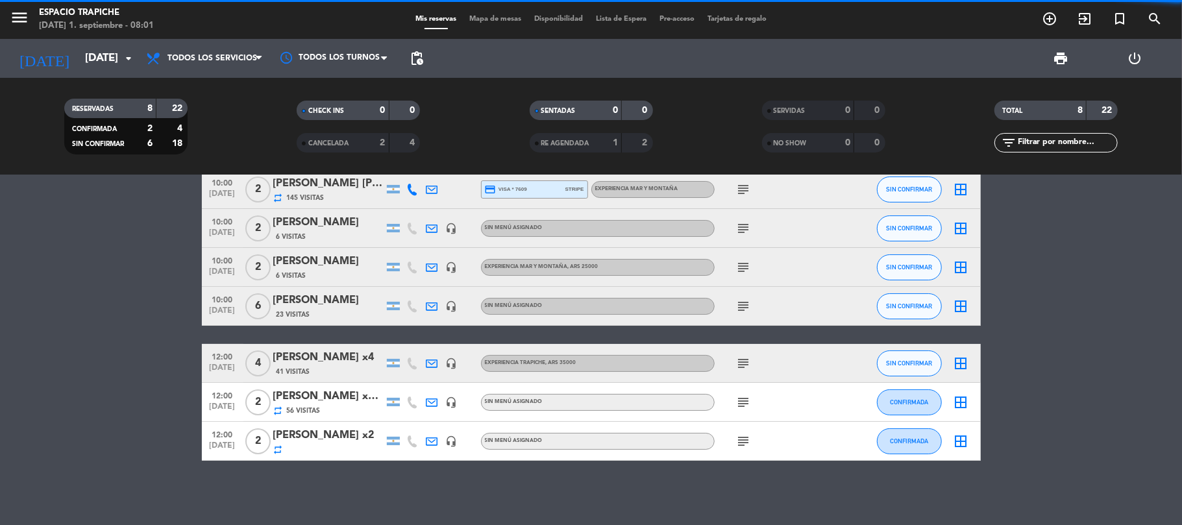
scroll to position [0, 0]
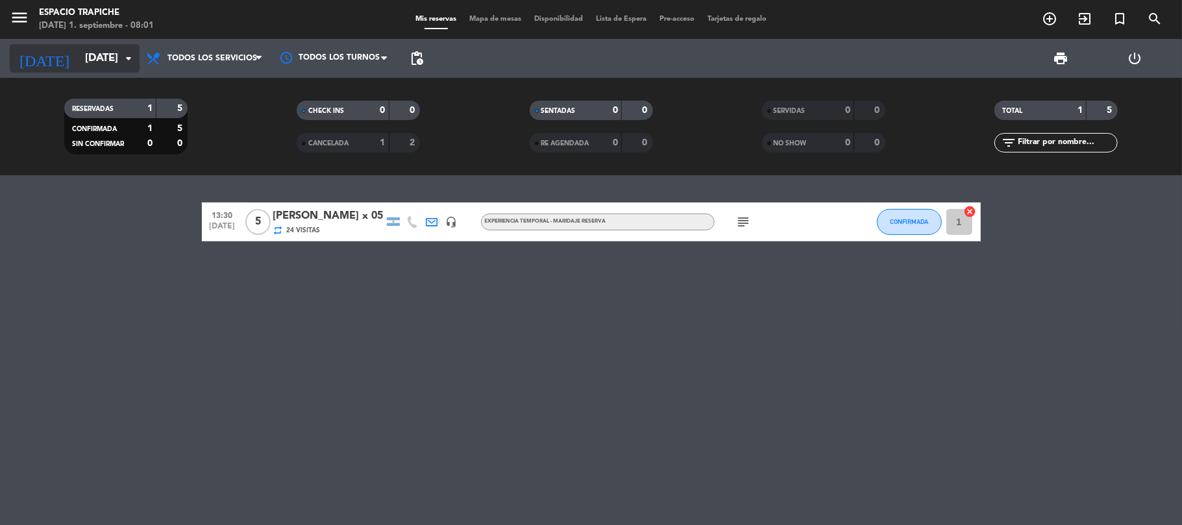
click at [126, 60] on icon "arrow_drop_down" at bounding box center [129, 59] width 16 height 16
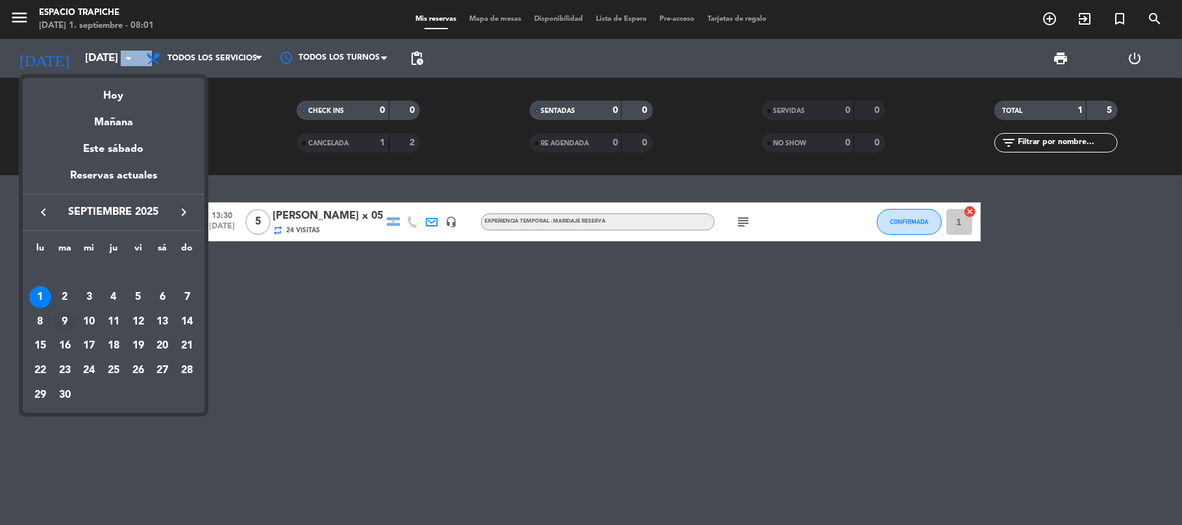
click at [68, 318] on div "9" at bounding box center [65, 322] width 22 height 22
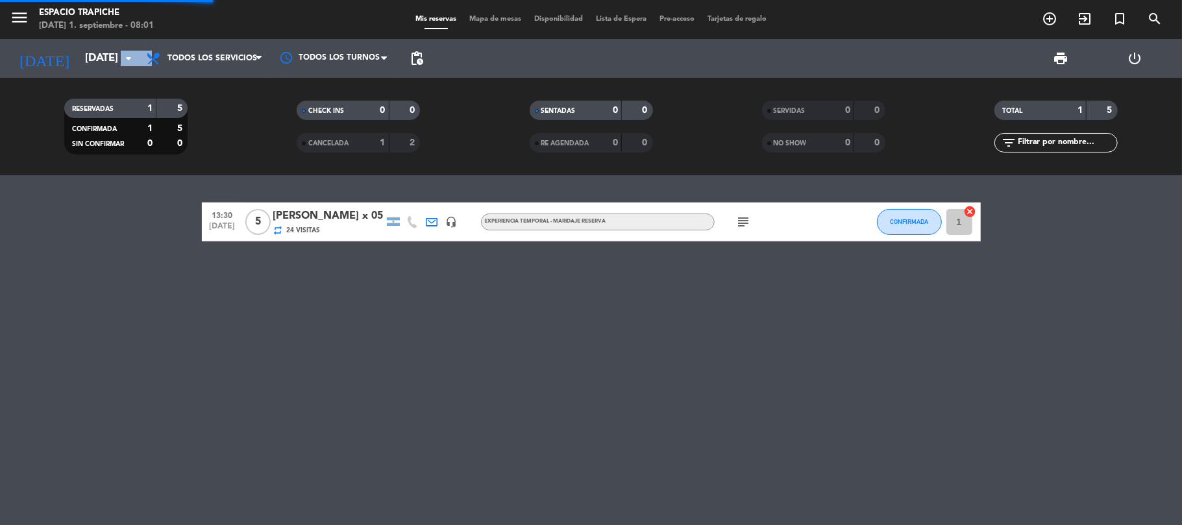
click at [68, 318] on div "13:30 [DATE] 5 [PERSON_NAME] x 05 repeat 24 Visitas headset_mic Experiencia Tem…" at bounding box center [591, 350] width 1182 height 350
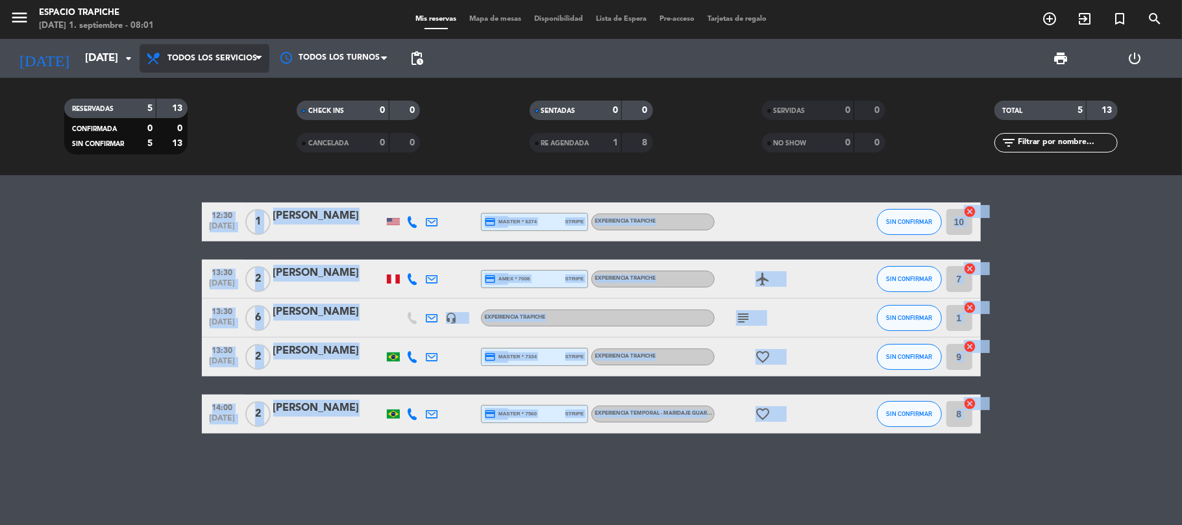
click at [239, 65] on span "Todos los servicios" at bounding box center [205, 58] width 130 height 29
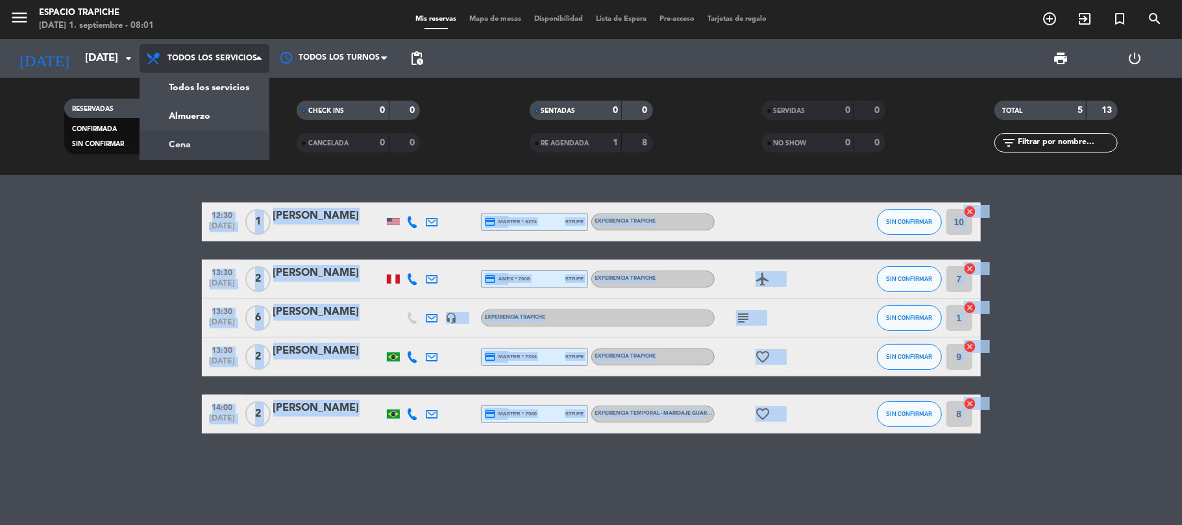
click at [223, 149] on div "menu Espacio Trapiche [DATE] 1. septiembre - 08:01 Mis reservas Mapa de mesas D…" at bounding box center [591, 87] width 1182 height 175
click at [223, 149] on filter-checkbox "RESERVADAS 5 13 CONFIRMADA 0 0 SIN CONFIRMAR 5 13" at bounding box center [126, 127] width 232 height 56
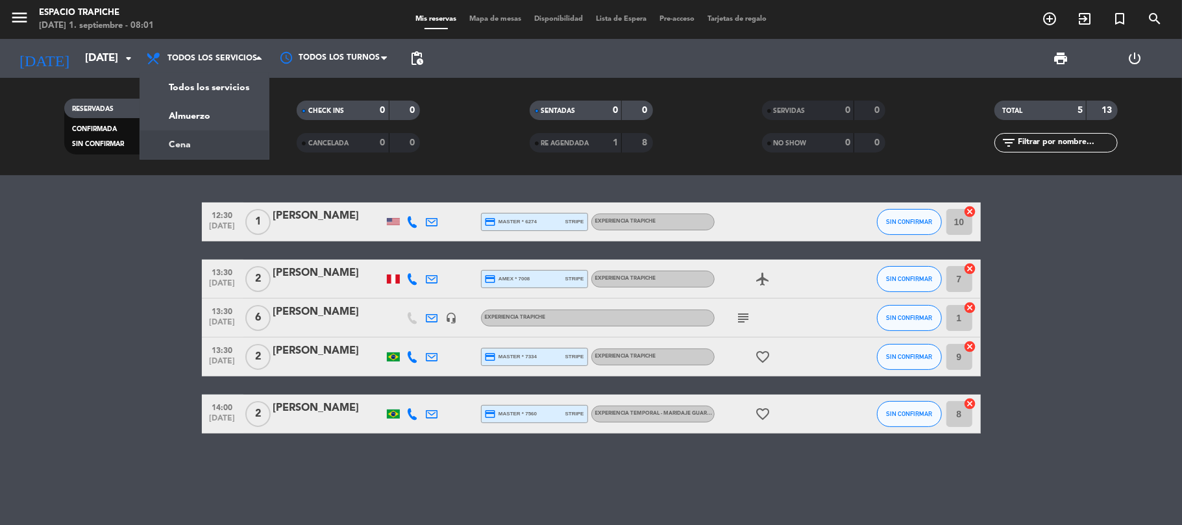
click at [223, 149] on filter-checkbox "RESERVADAS 5 13 CONFIRMADA 0 0 SIN CONFIRMAR 5 13" at bounding box center [126, 127] width 232 height 56
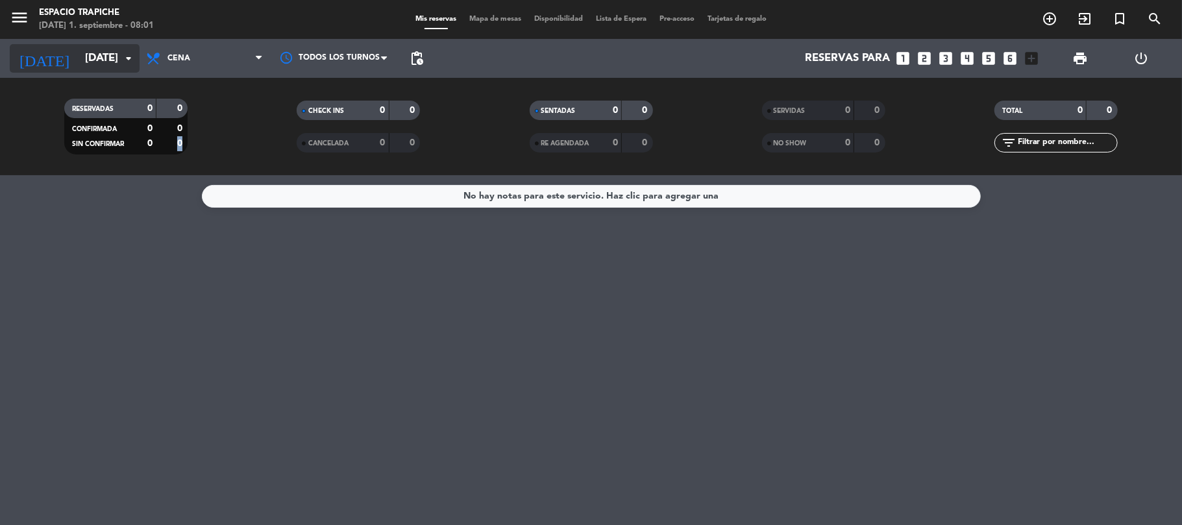
click at [79, 60] on input "[DATE]" at bounding box center [149, 58] width 140 height 25
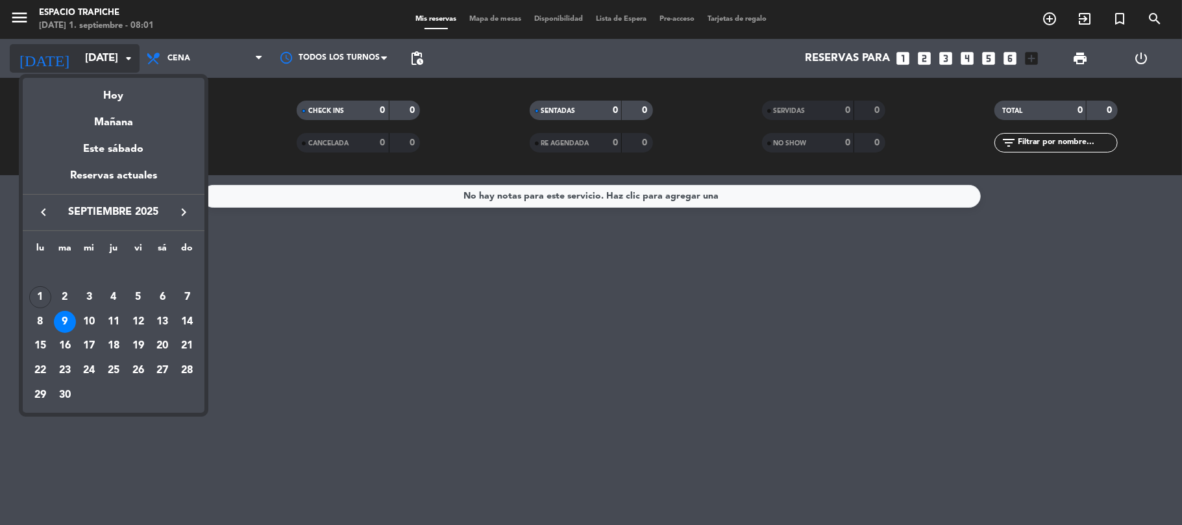
click at [76, 60] on div at bounding box center [591, 262] width 1182 height 525
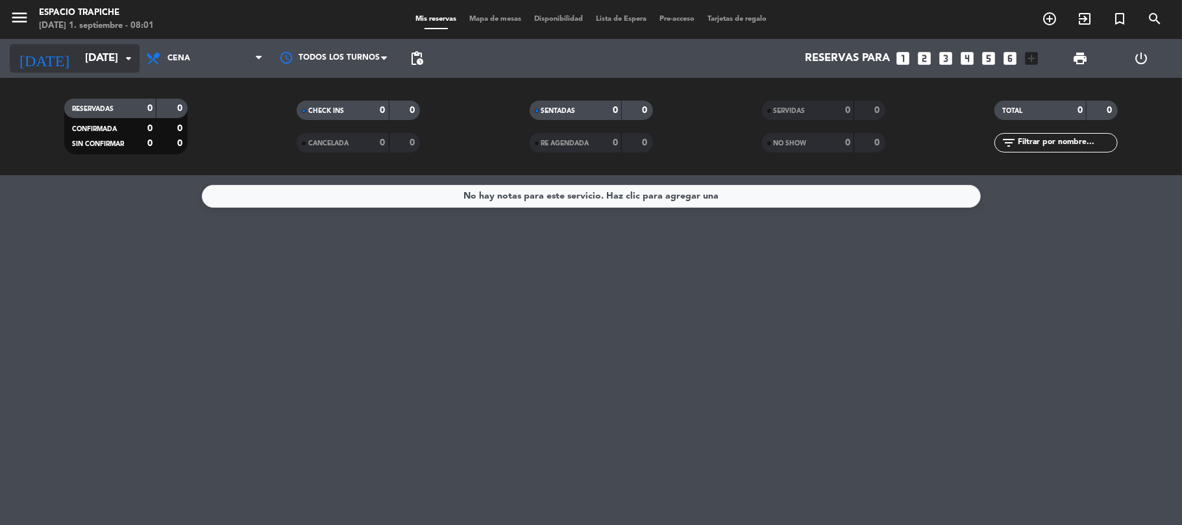
click at [79, 60] on input "[DATE]" at bounding box center [149, 58] width 140 height 25
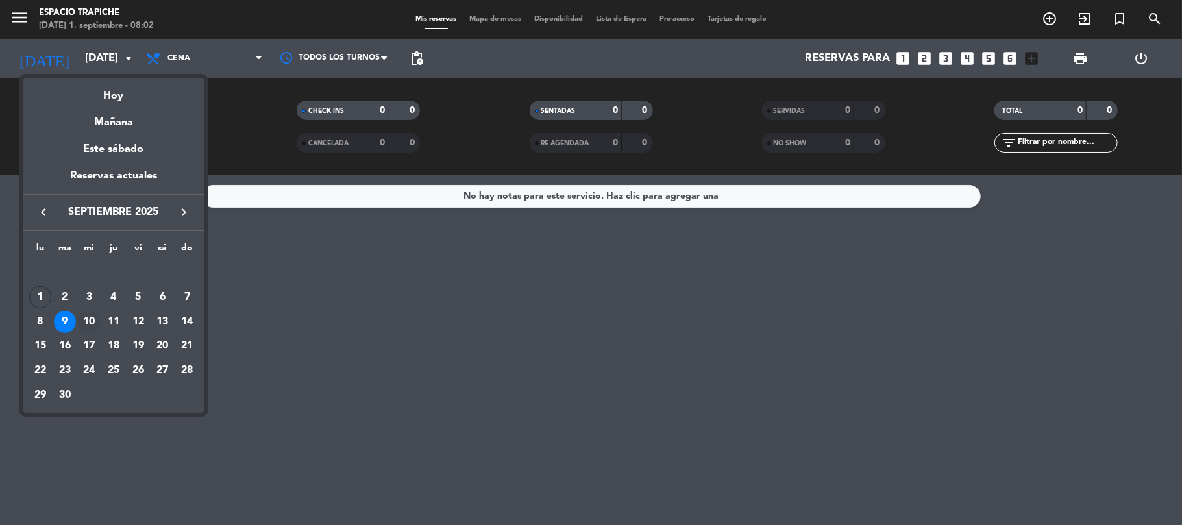
click at [88, 323] on div "10" at bounding box center [89, 322] width 22 height 22
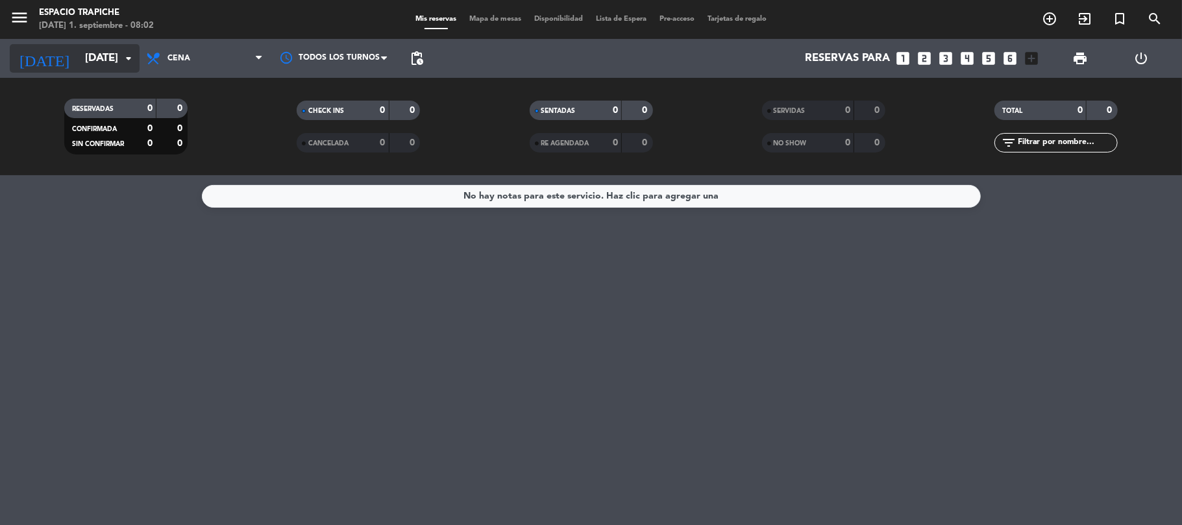
click at [123, 56] on icon "arrow_drop_down" at bounding box center [129, 59] width 16 height 16
click at [126, 62] on icon "arrow_drop_down" at bounding box center [129, 59] width 16 height 16
click at [122, 56] on icon "arrow_drop_down" at bounding box center [129, 59] width 16 height 16
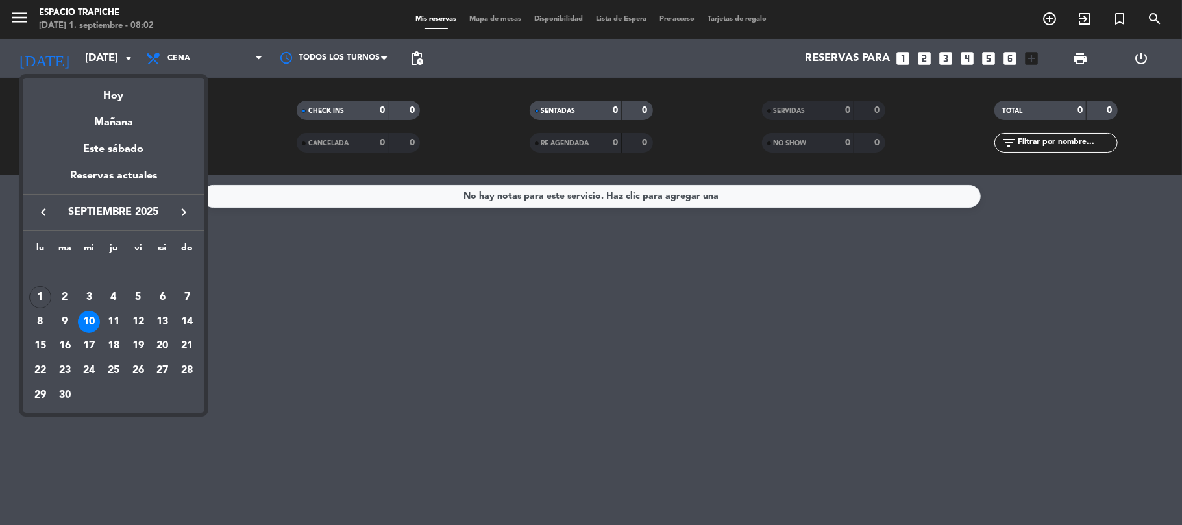
click at [115, 319] on div "11" at bounding box center [114, 322] width 22 height 22
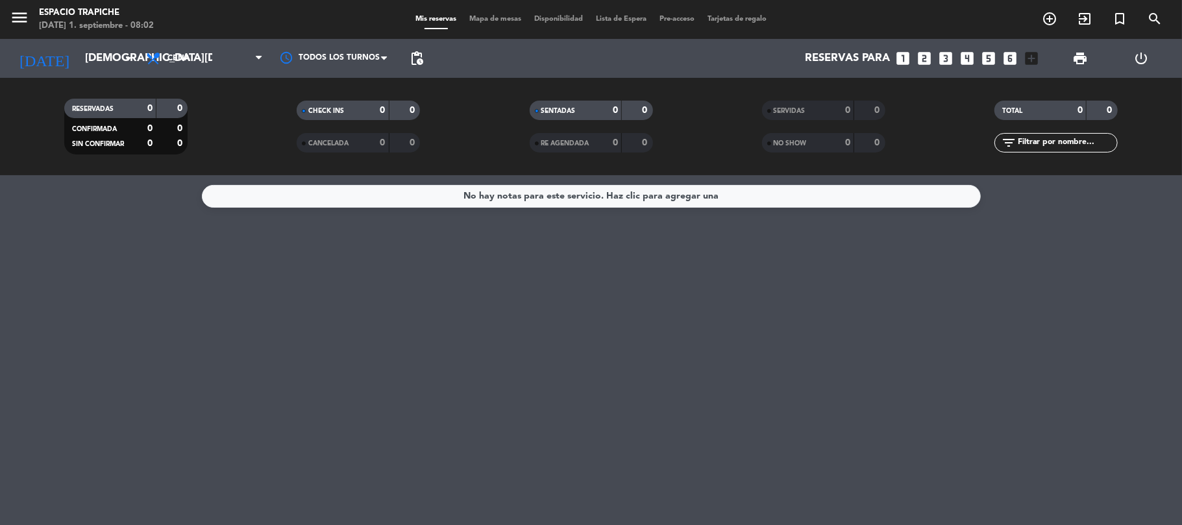
click at [115, 319] on div "No hay notas para este servicio. Haz clic para agregar una" at bounding box center [591, 350] width 1182 height 350
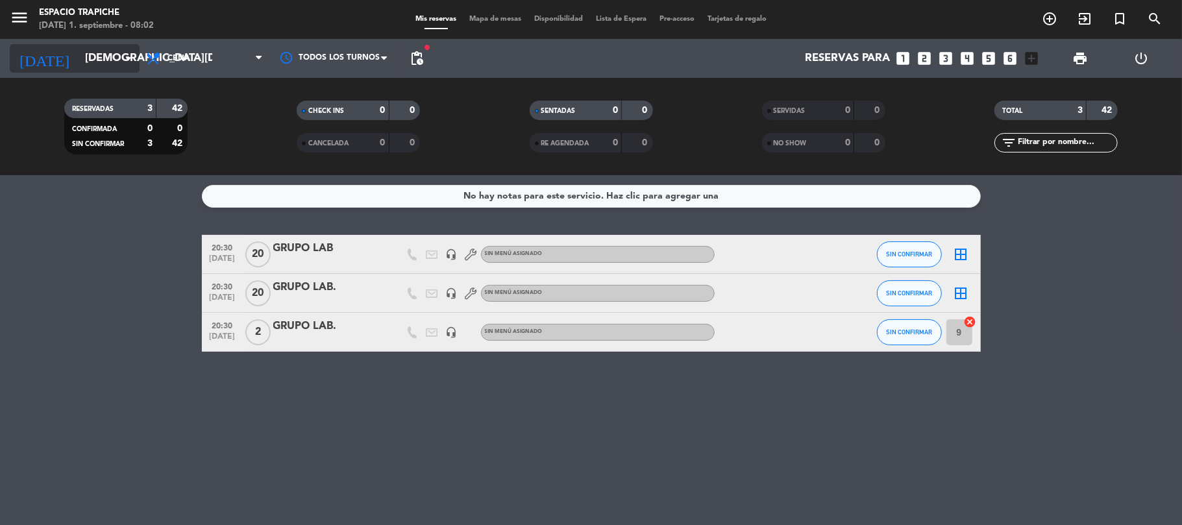
click at [121, 55] on icon "arrow_drop_down" at bounding box center [129, 59] width 16 height 16
click at [110, 52] on input "[DEMOGRAPHIC_DATA][DATE]" at bounding box center [149, 58] width 140 height 25
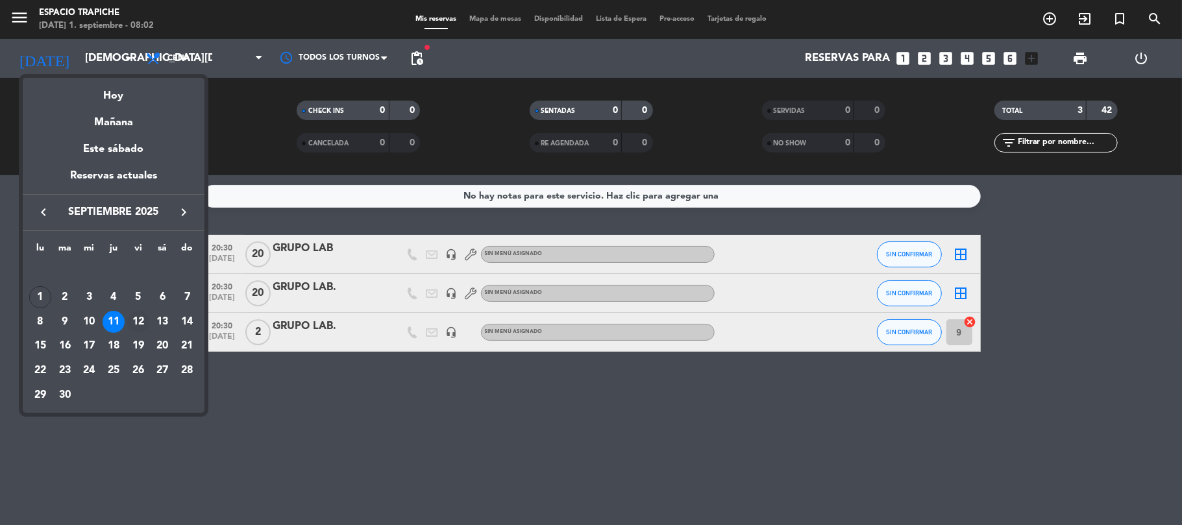
click at [142, 318] on div "12" at bounding box center [138, 322] width 22 height 22
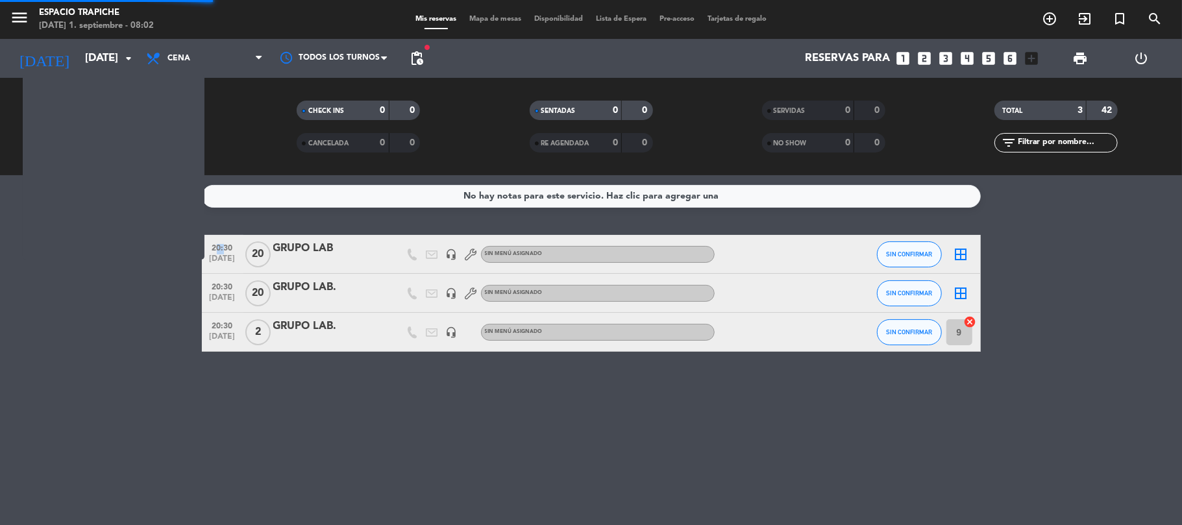
click at [142, 318] on bookings-row "20:30 [DATE] GRUPO LAB headset_mic Sin menú asignado SIN CONFIRMAR border_all 2…" at bounding box center [591, 293] width 1182 height 117
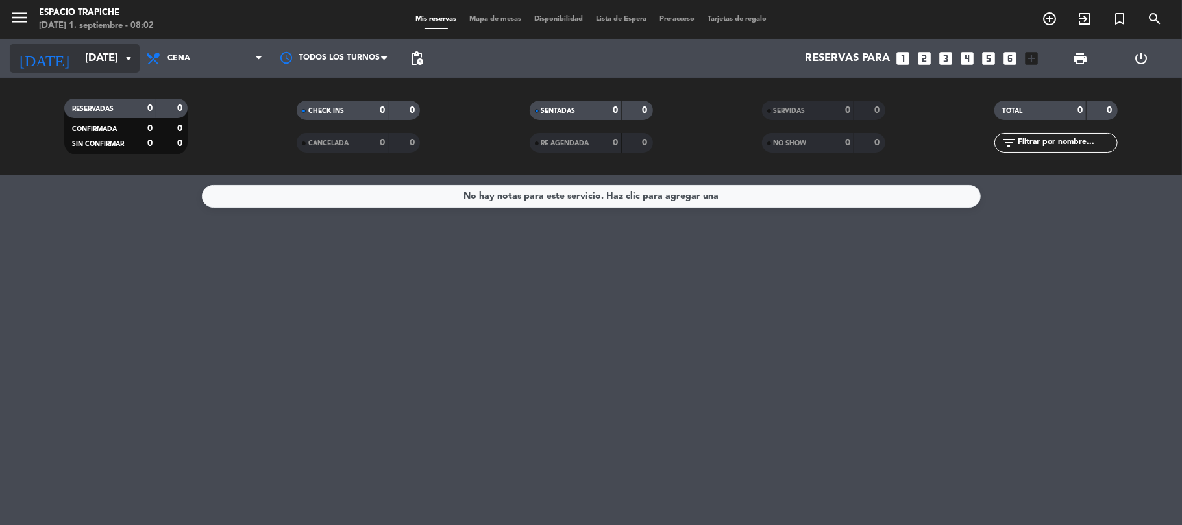
click at [123, 53] on icon "arrow_drop_down" at bounding box center [129, 59] width 16 height 16
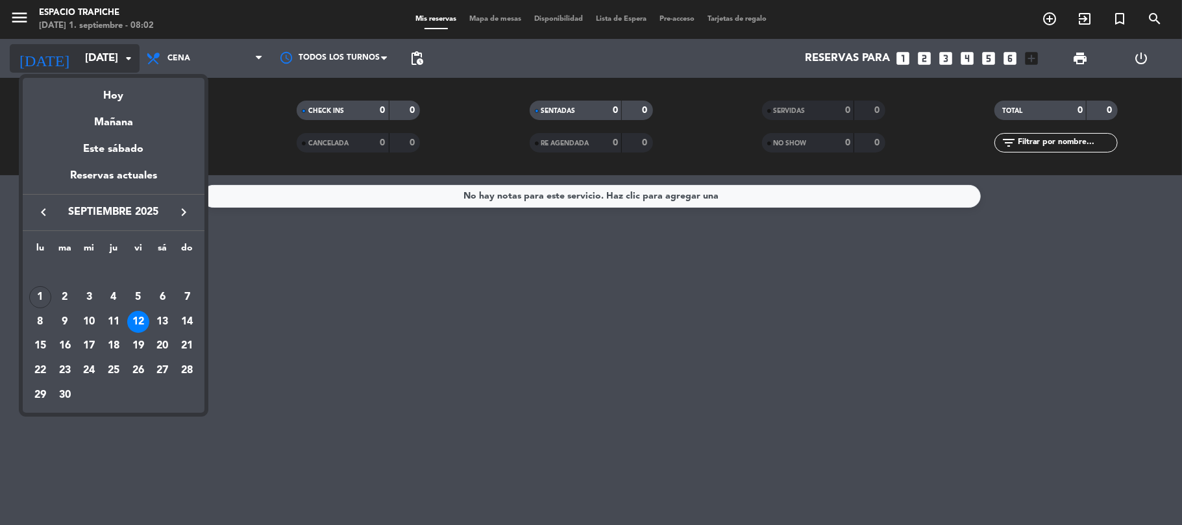
click at [123, 53] on div at bounding box center [591, 262] width 1182 height 525
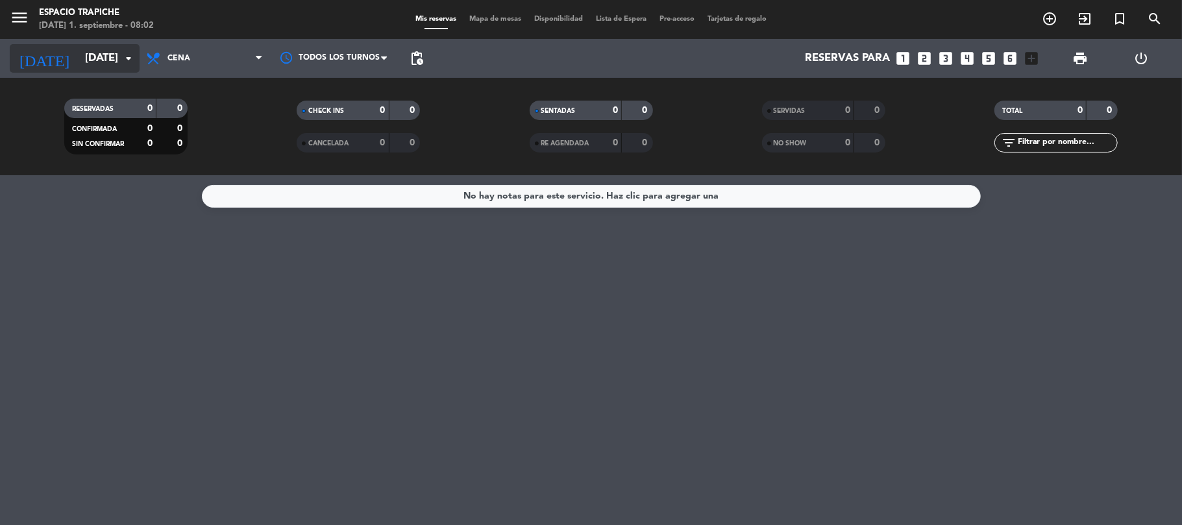
click at [123, 53] on icon "arrow_drop_down" at bounding box center [129, 59] width 16 height 16
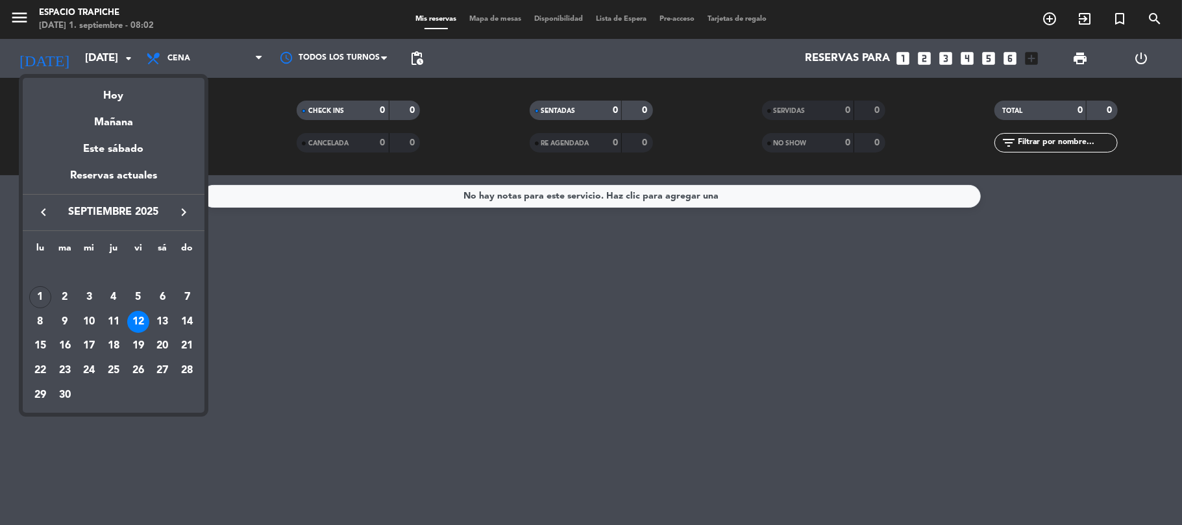
click at [177, 57] on div at bounding box center [591, 262] width 1182 height 525
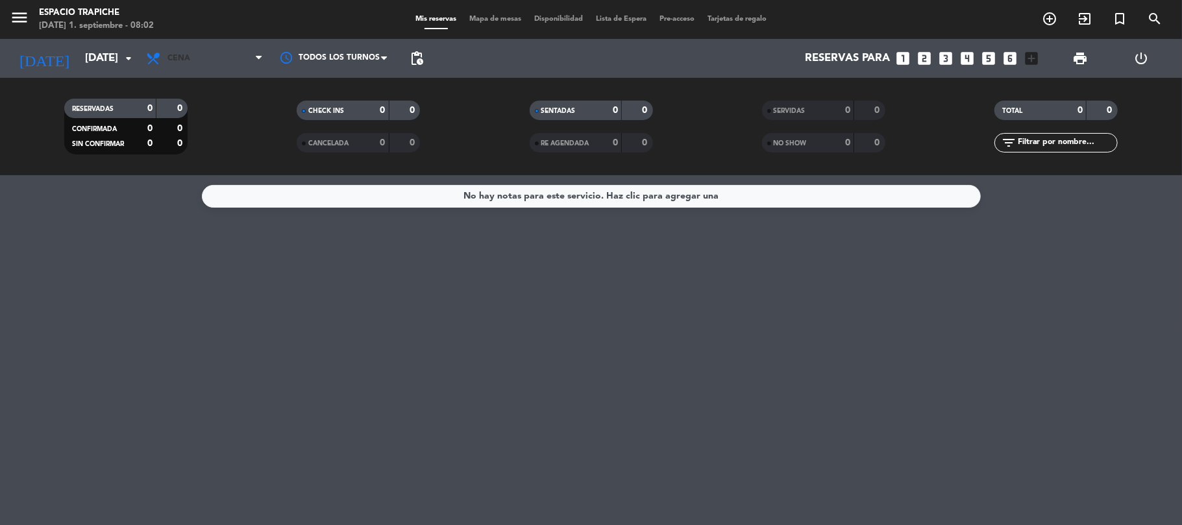
click at [177, 57] on span "Cena" at bounding box center [179, 58] width 23 height 9
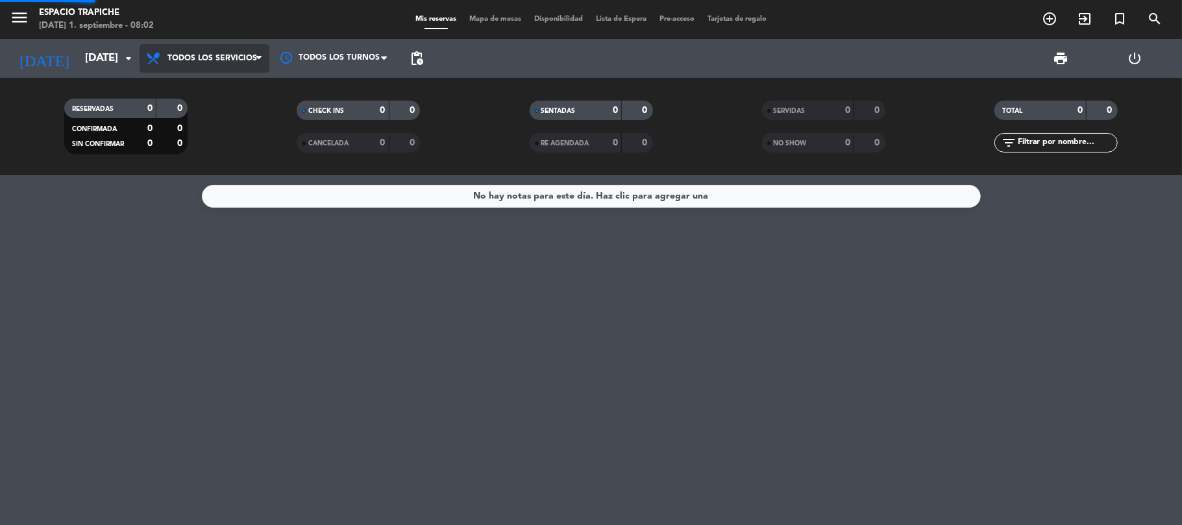
click at [182, 81] on div "menu Espacio Trapiche [DATE] 1. septiembre - 08:02 Mis reservas Mapa de mesas D…" at bounding box center [591, 87] width 1182 height 175
click at [182, 81] on div "RESERVADAS 0 0 CONFIRMADA 0 0 SIN CONFIRMAR 0 0 CHECK INS 0 0 CANCELADA 0 0 SEN…" at bounding box center [591, 126] width 1182 height 97
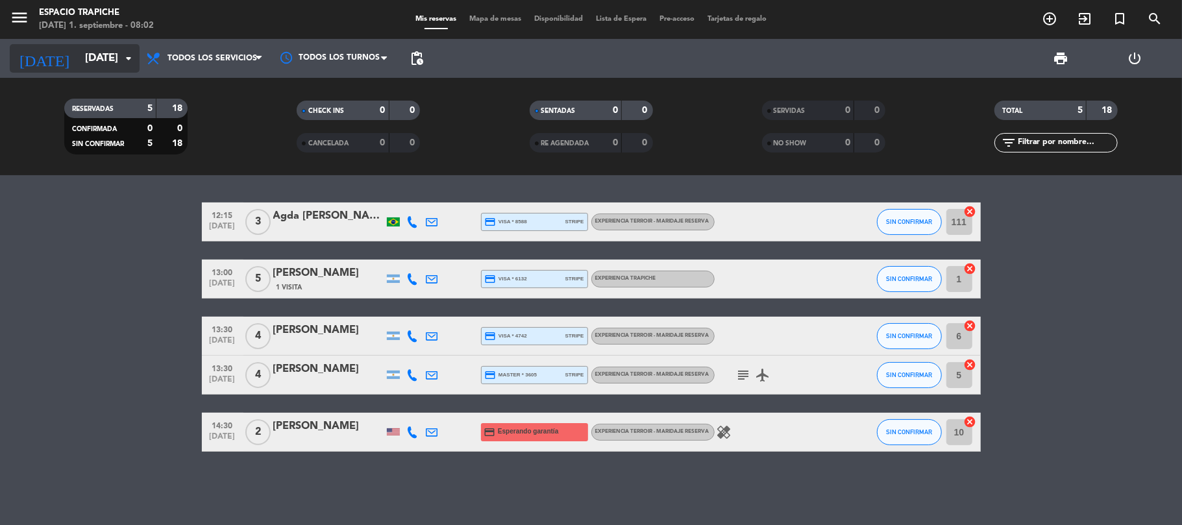
click at [79, 60] on input "[DATE]" at bounding box center [149, 58] width 140 height 25
click at [79, 50] on input "[DATE]" at bounding box center [149, 58] width 140 height 25
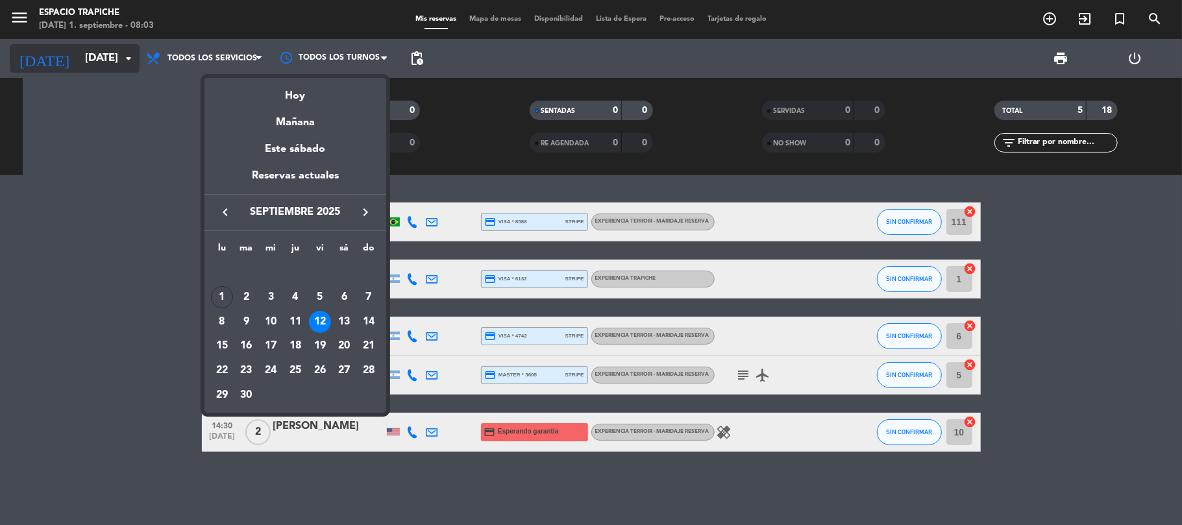
click at [66, 50] on div at bounding box center [591, 262] width 1182 height 525
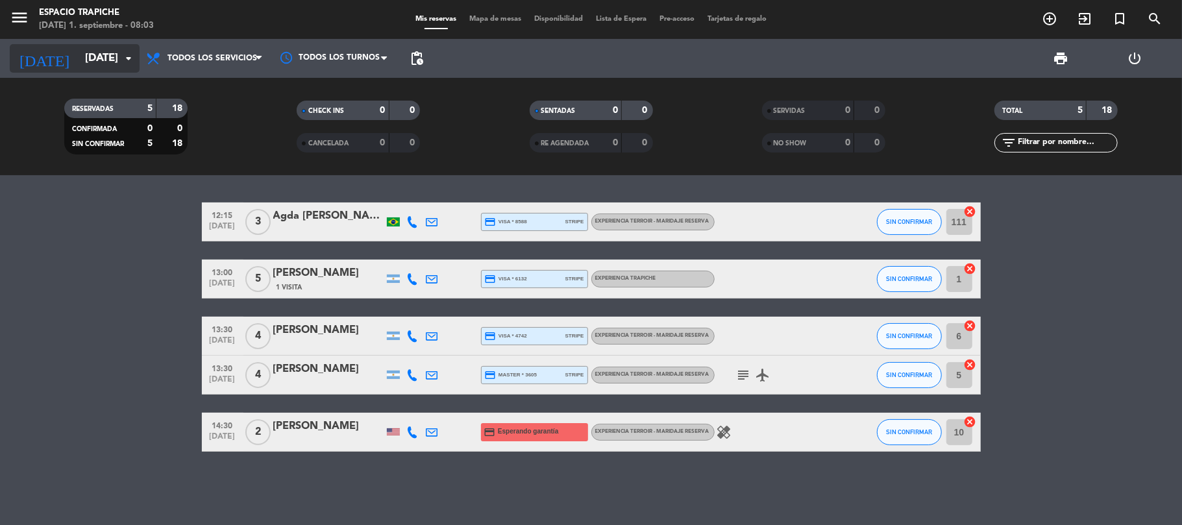
click at [79, 57] on input "[DATE]" at bounding box center [149, 58] width 140 height 25
click at [110, 55] on input "[DATE]" at bounding box center [149, 58] width 140 height 25
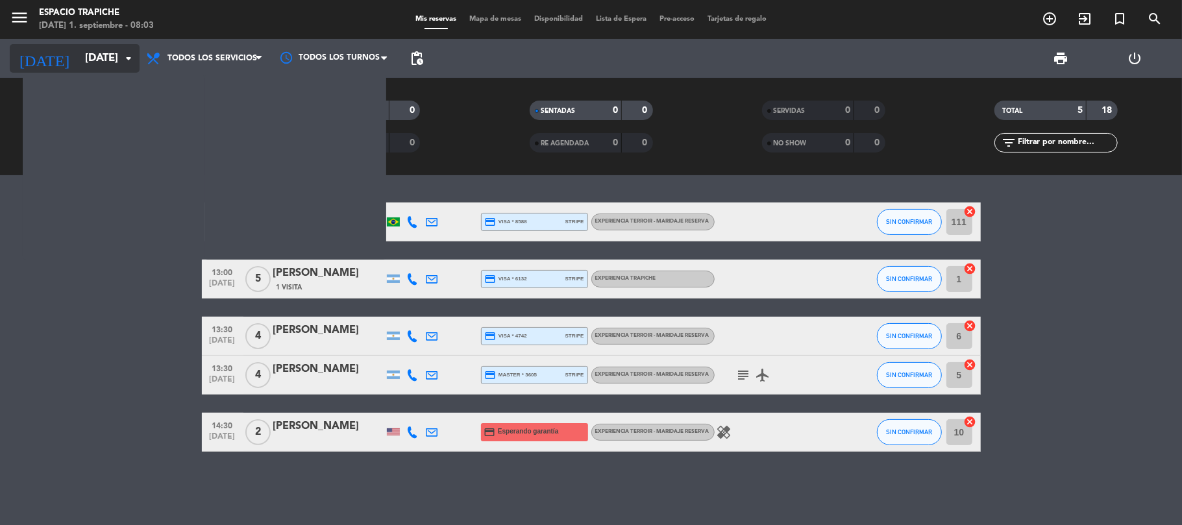
click at [110, 55] on input "[DATE]" at bounding box center [149, 58] width 140 height 25
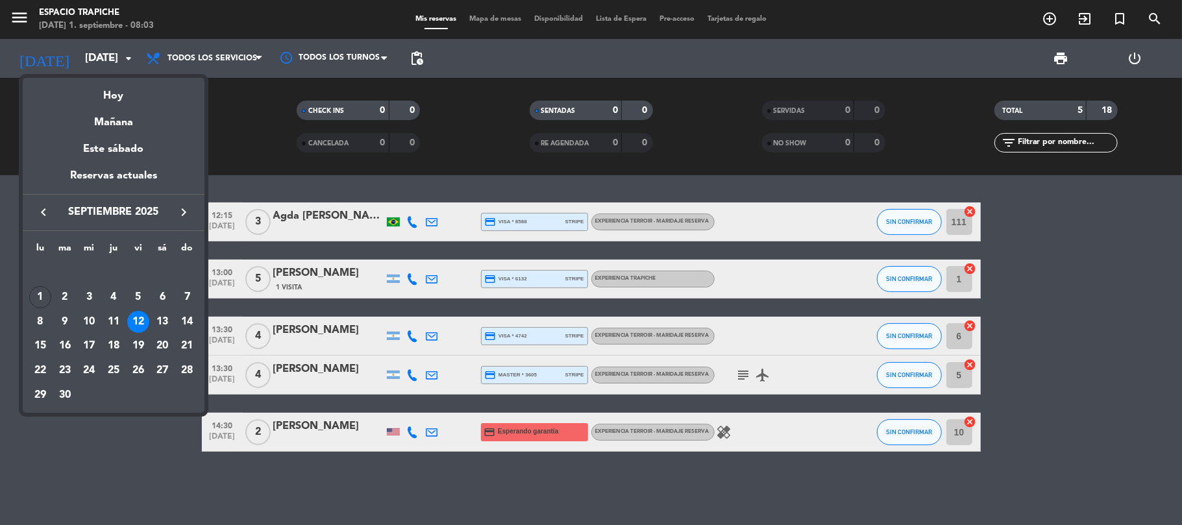
click at [42, 293] on div "1" at bounding box center [40, 297] width 22 height 22
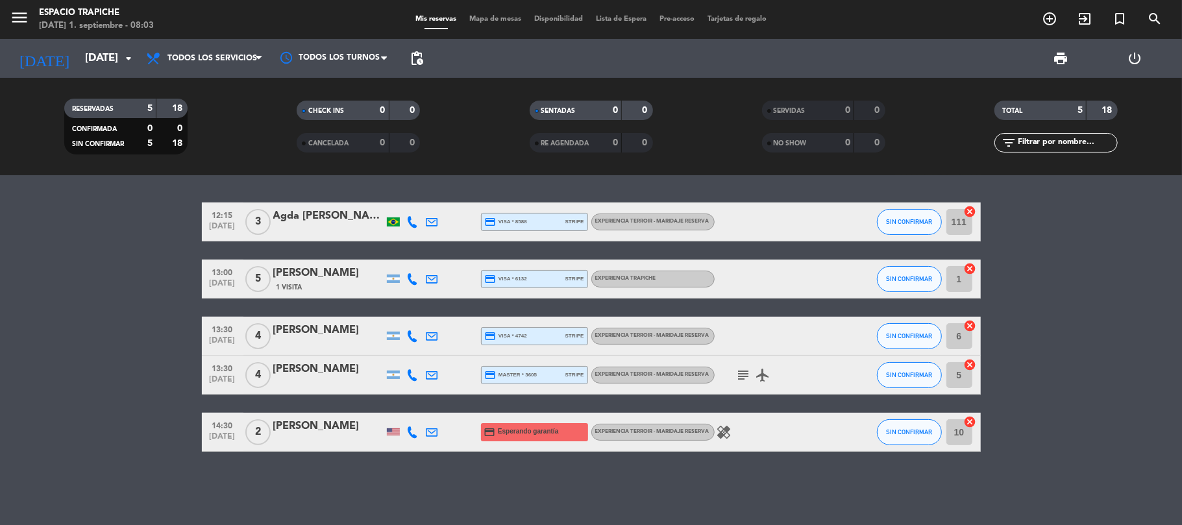
type input "[DATE]"
click at [42, 293] on bookings-row "12:15 [DATE] 3 Agda [PERSON_NAME] credit_card visa * 8588 stripe Experiencia Te…" at bounding box center [591, 327] width 1182 height 249
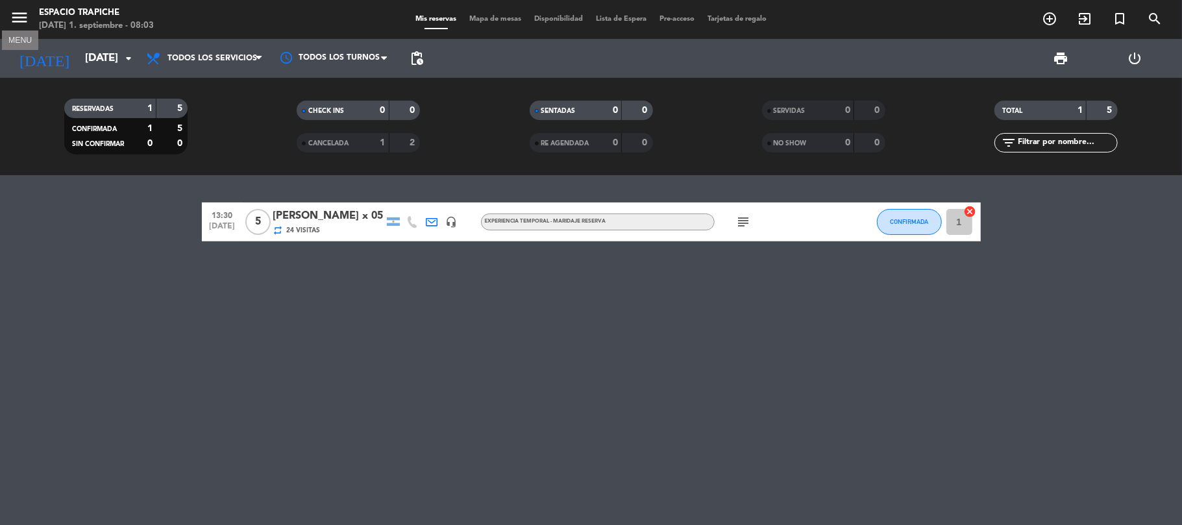
click at [27, 16] on icon "menu" at bounding box center [19, 17] width 19 height 19
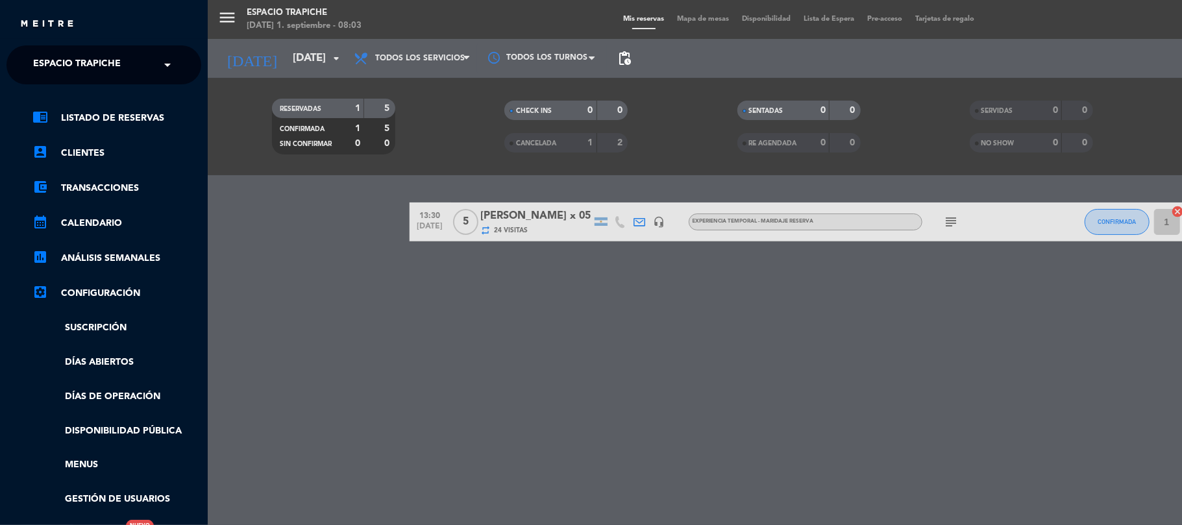
click at [27, 16] on div "close" at bounding box center [108, 24] width 179 height 16
click at [103, 55] on span "Espacio Trapiche" at bounding box center [77, 64] width 88 height 27
click at [105, 57] on span "Espacio Trapiche" at bounding box center [77, 64] width 88 height 27
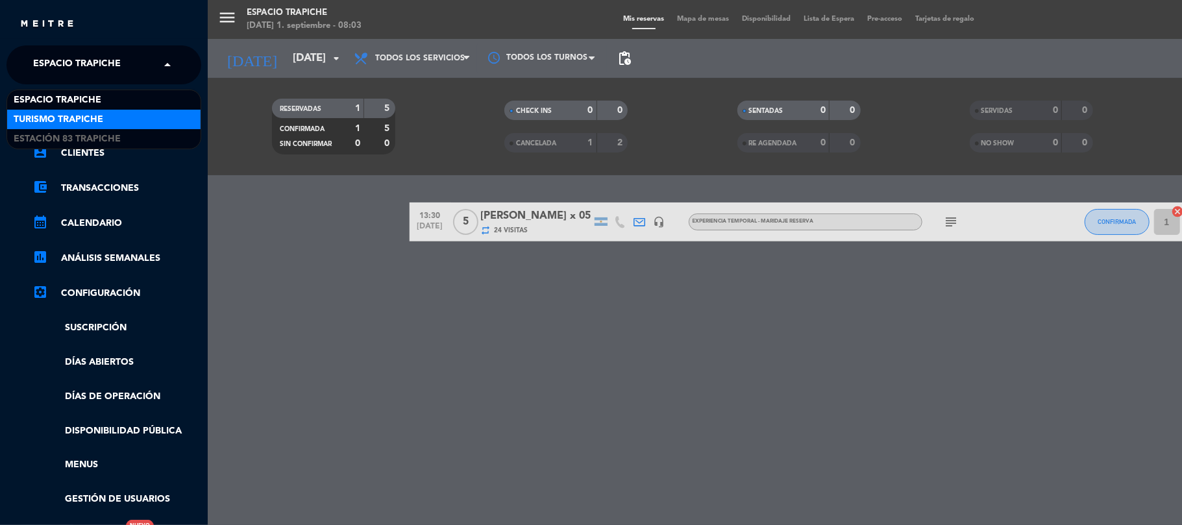
click at [110, 115] on div "Turismo Trapiche" at bounding box center [103, 119] width 193 height 19
click at [110, 115] on link "chrome_reader_mode Listado de Reservas" at bounding box center [116, 118] width 169 height 16
click at [110, 115] on div "close × Espacio Trapiche × Espacio Trapiche Turismo Trapiche Estación 83 Trapic…" at bounding box center [591, 262] width 1182 height 525
